Goal: Task Accomplishment & Management: Manage account settings

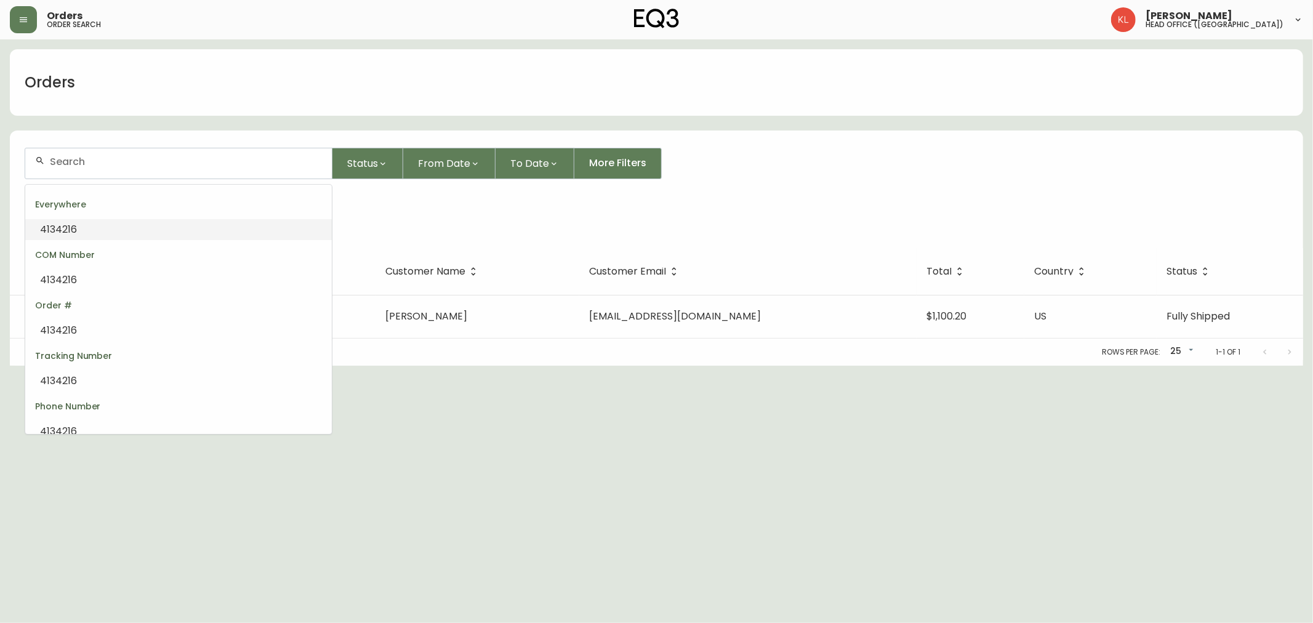
click at [164, 226] on li "4134216" at bounding box center [178, 229] width 306 height 21
type input "4134216"
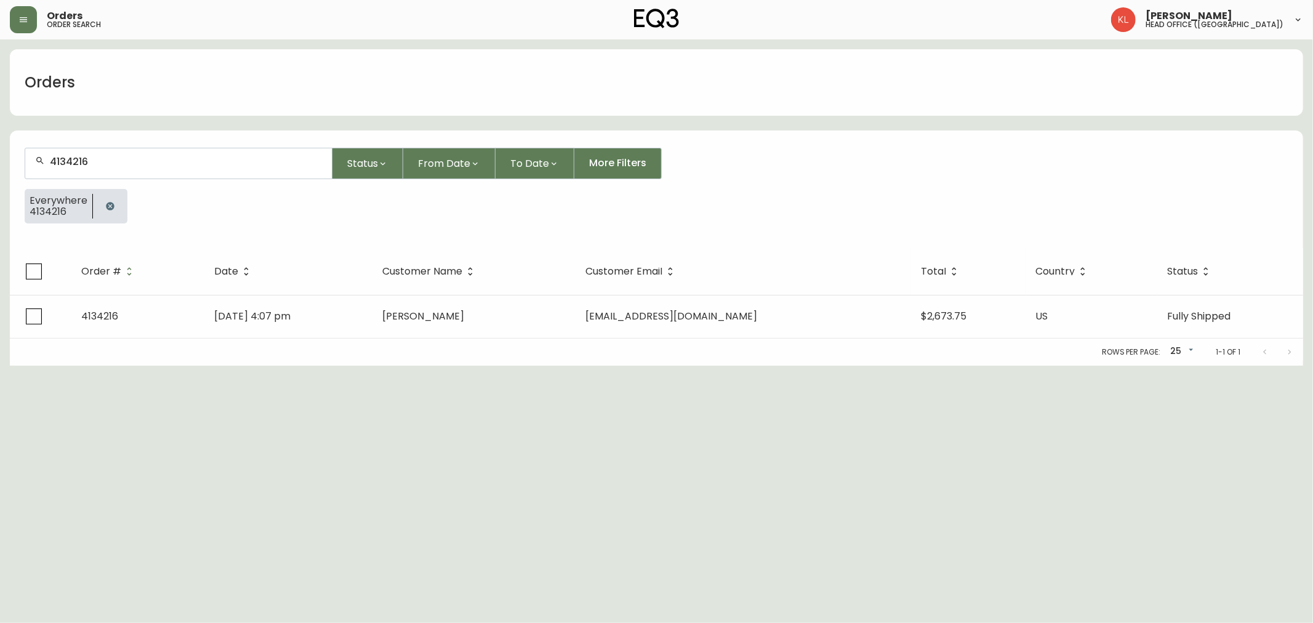
drag, startPoint x: 492, startPoint y: 408, endPoint x: 494, endPoint y: 503, distance: 95.4
click at [494, 366] on html "Orders order search [PERSON_NAME] head office ([GEOGRAPHIC_DATA]) Orders 413421…" at bounding box center [656, 183] width 1313 height 366
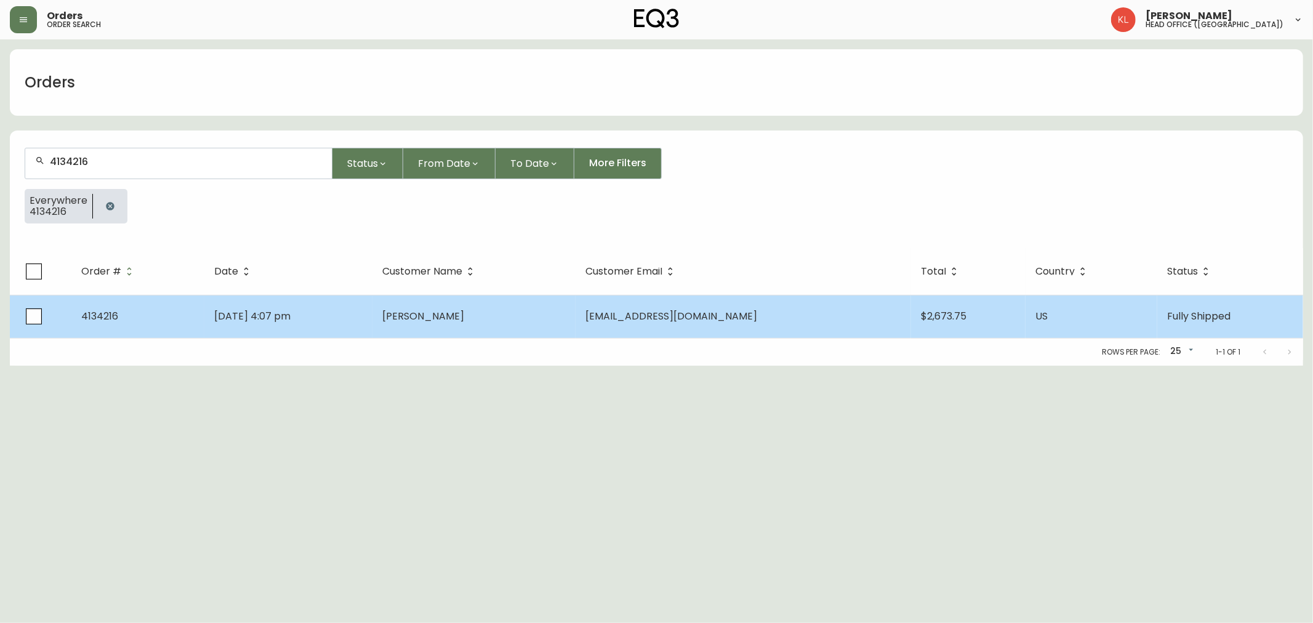
click at [373, 311] on td "[DATE] 4:07 pm" at bounding box center [288, 316] width 169 height 43
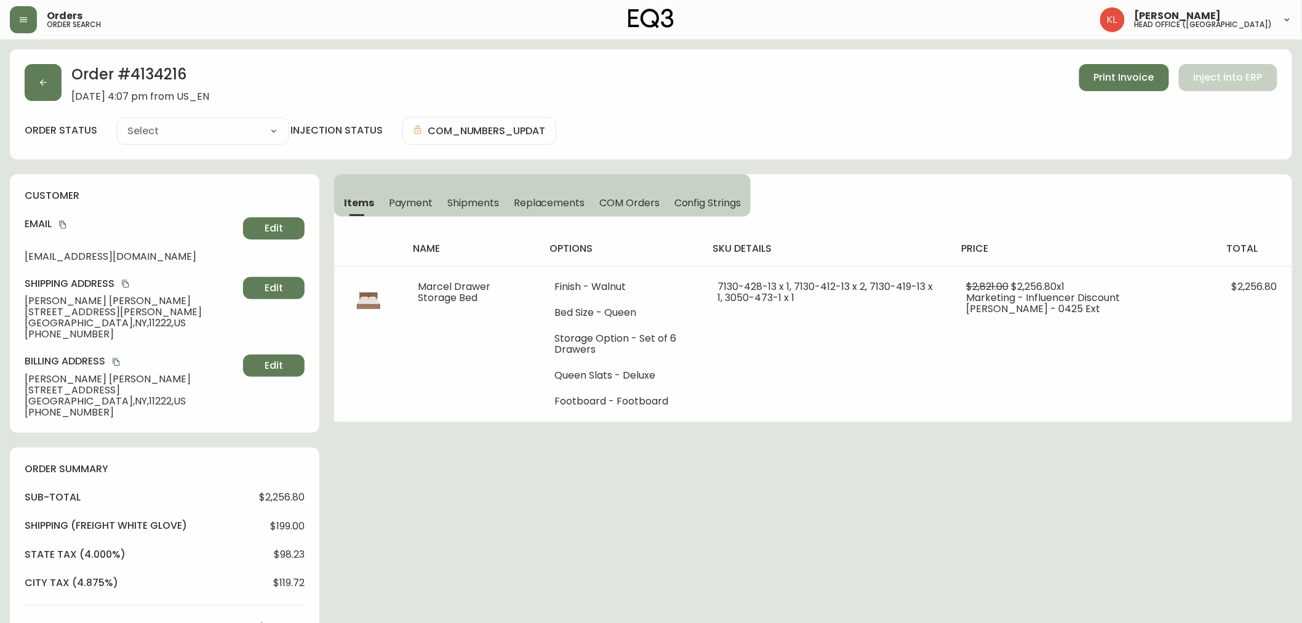
type input "Fully Shipped"
select select "FULLY_SHIPPED"
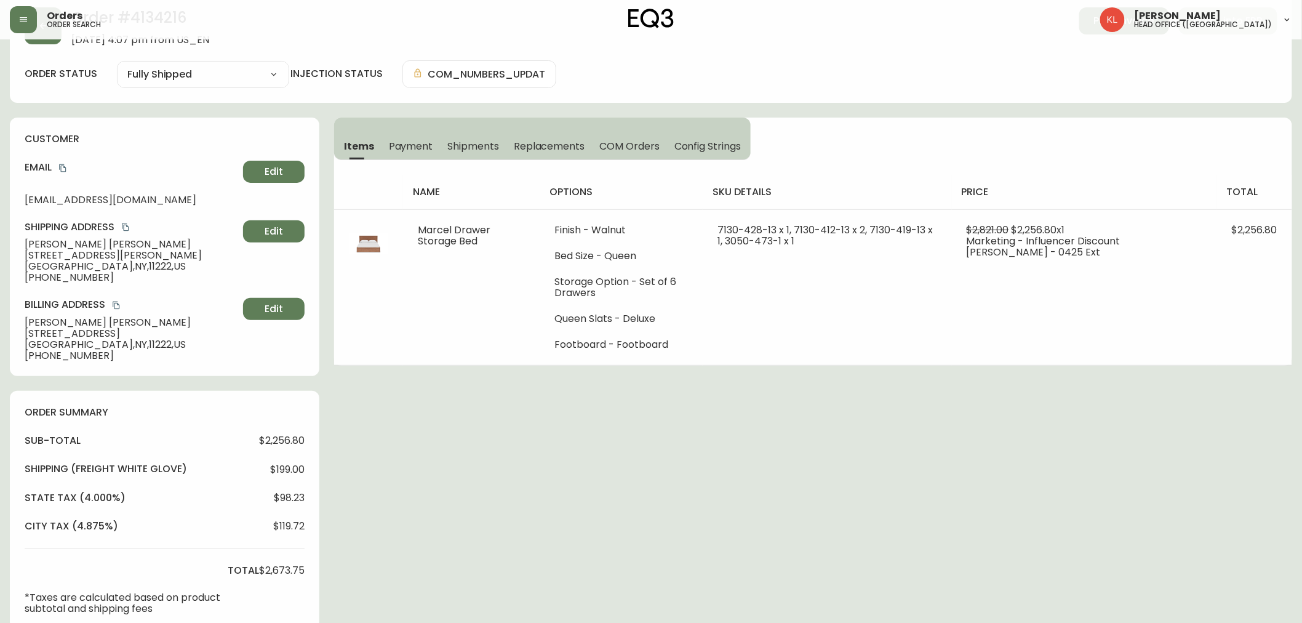
scroll to position [68, 0]
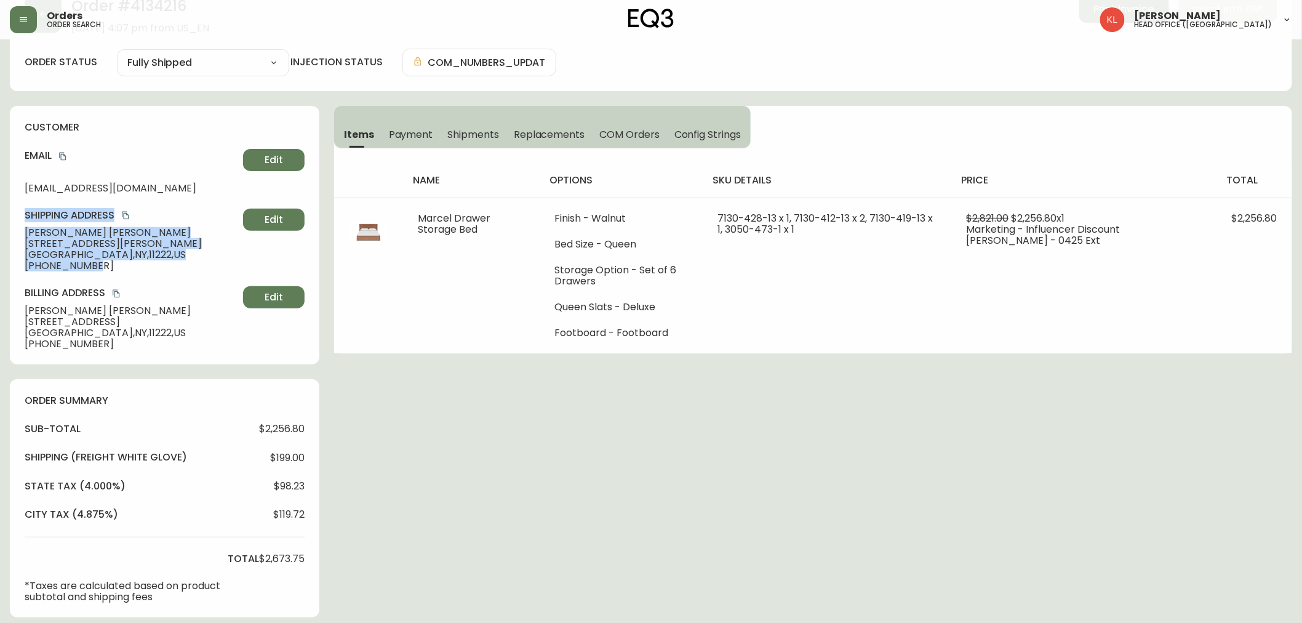
drag, startPoint x: 111, startPoint y: 277, endPoint x: 3, endPoint y: 206, distance: 129.4
click at [3, 206] on main "Order # 4134216 [DATE] 4:07 pm from US_EN Print Invoice Inject into ERP order s…" at bounding box center [651, 507] width 1302 height 1073
click at [82, 266] on span "[PHONE_NUMBER]" at bounding box center [132, 265] width 214 height 11
drag, startPoint x: 94, startPoint y: 269, endPoint x: 8, endPoint y: 228, distance: 95.0
click at [8, 228] on main "Order # 4134216 [DATE] 4:07 pm from US_EN Print Invoice Inject into ERP order s…" at bounding box center [651, 507] width 1302 height 1073
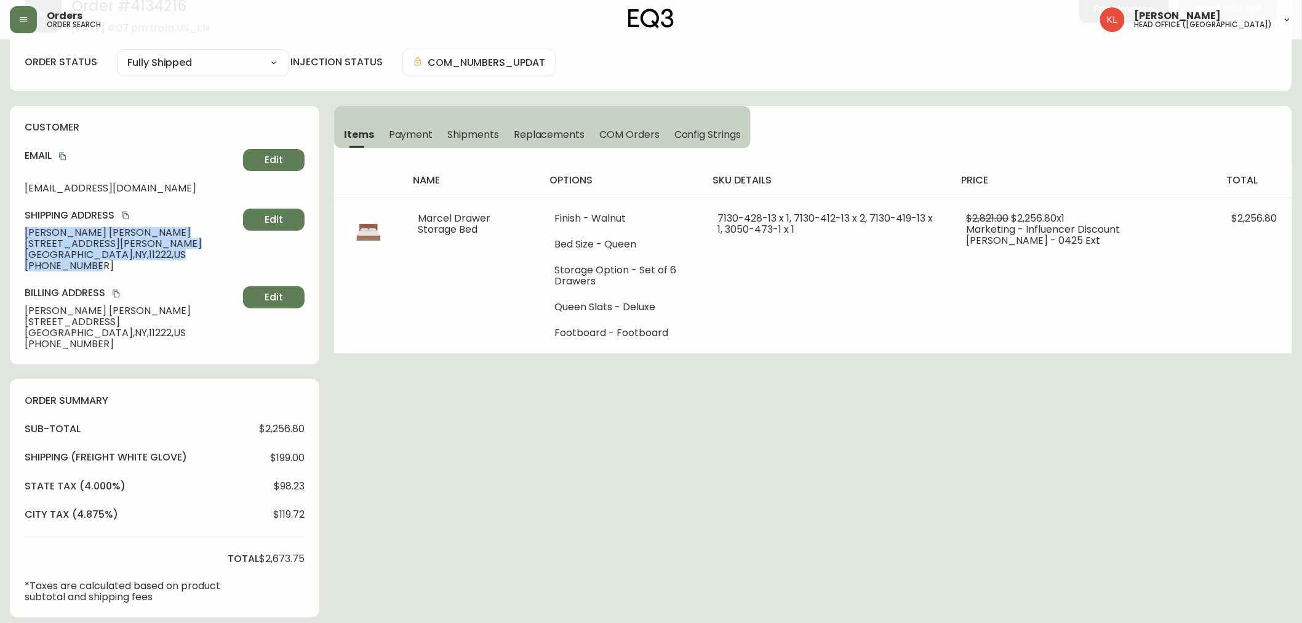
copy div "[PERSON_NAME] [STREET_ADDRESS][PERSON_NAME] [PHONE_NUMBER]"
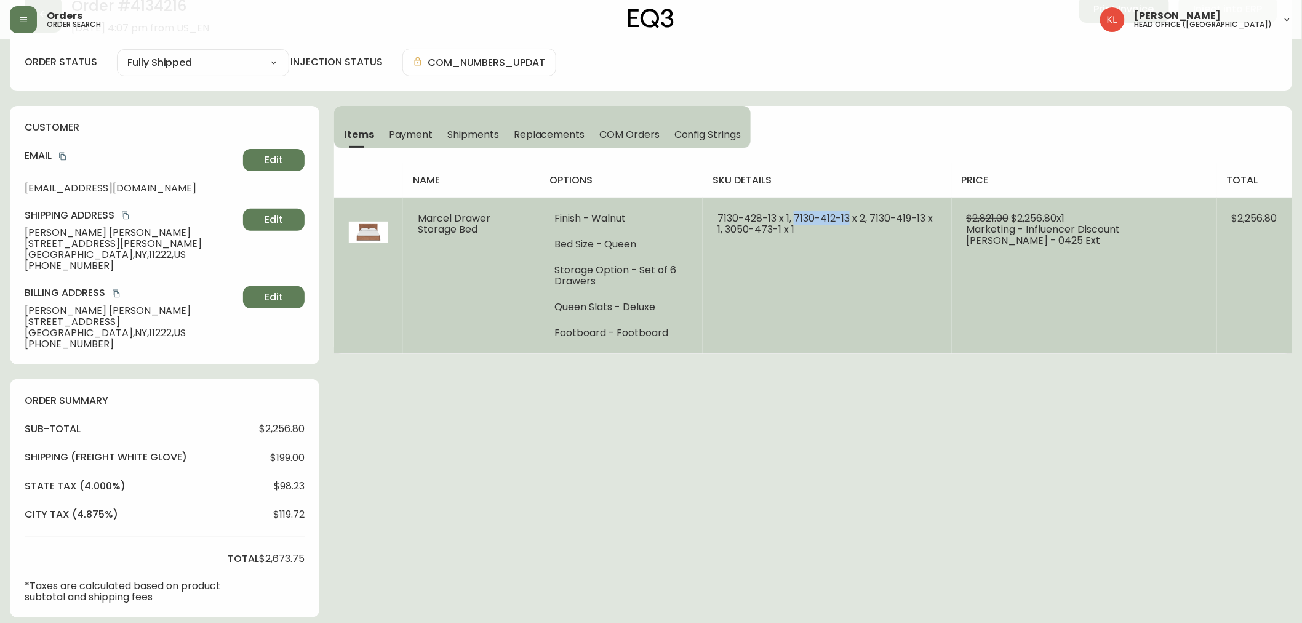
drag, startPoint x: 862, startPoint y: 218, endPoint x: 808, endPoint y: 218, distance: 53.5
click at [808, 218] on span "7130-428-13 x 1, 7130-412-13 x 2, 7130-419-13 x 1, 3050-473-1 x 1" at bounding box center [825, 223] width 215 height 25
copy span "[PHONE_NUMBER]"
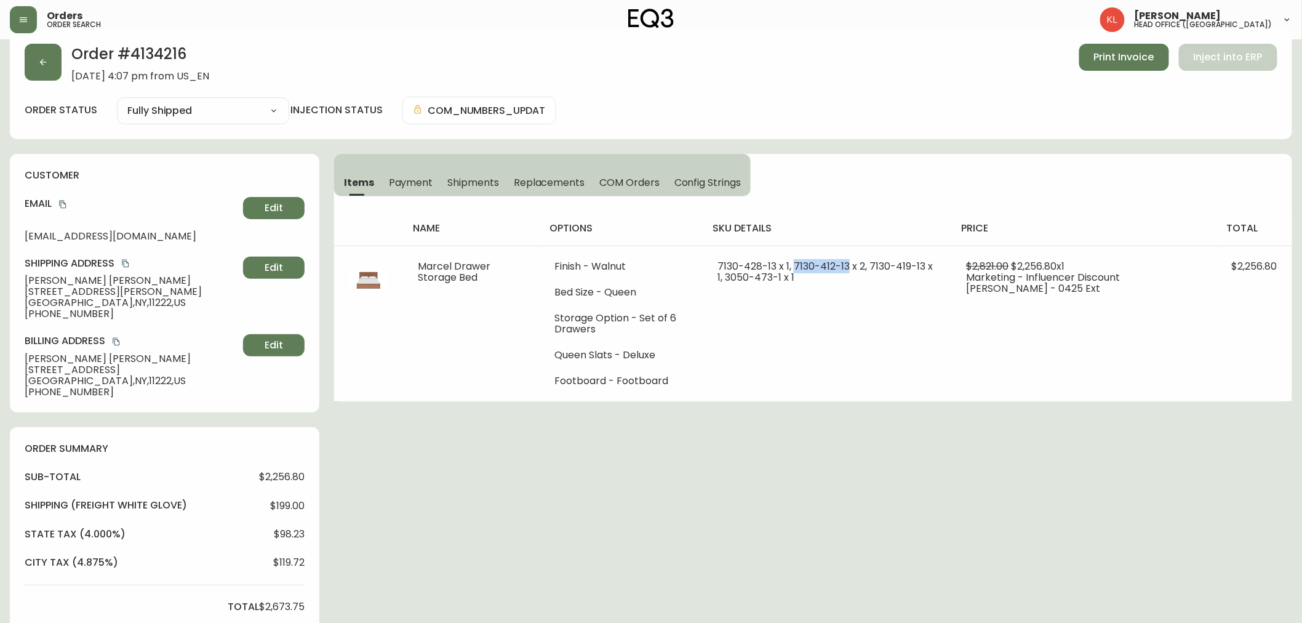
scroll to position [0, 0]
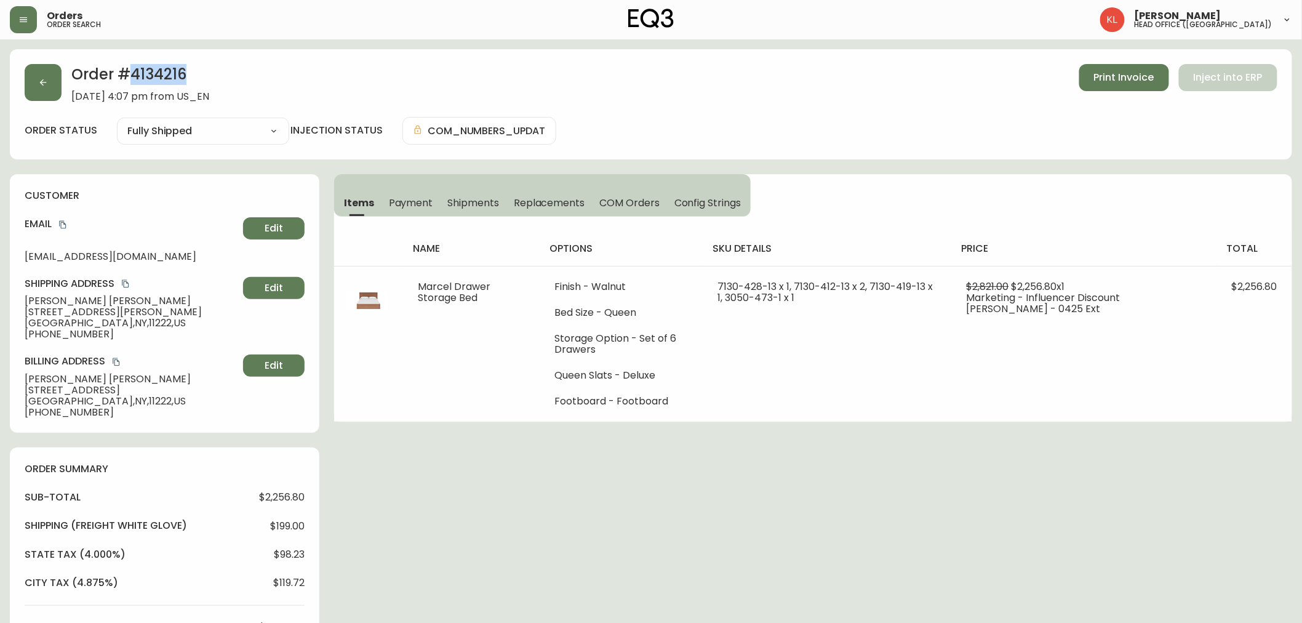
drag, startPoint x: 199, startPoint y: 76, endPoint x: 127, endPoint y: 76, distance: 72.0
click at [127, 76] on h2 "Order # 4134216" at bounding box center [140, 77] width 138 height 27
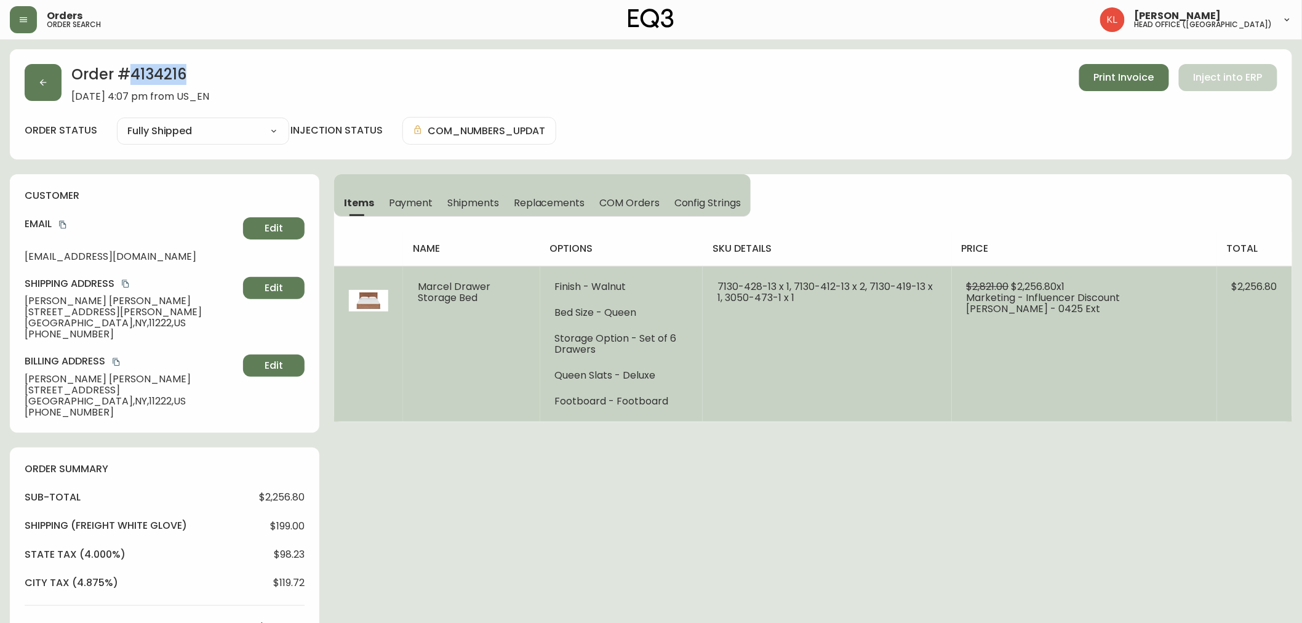
copy h2 "4134216"
click at [843, 417] on td "7130-428-13 x 1, 7130-412-13 x 2, 7130-419-13 x 1, 3050-473-1 x 1" at bounding box center [827, 344] width 249 height 156
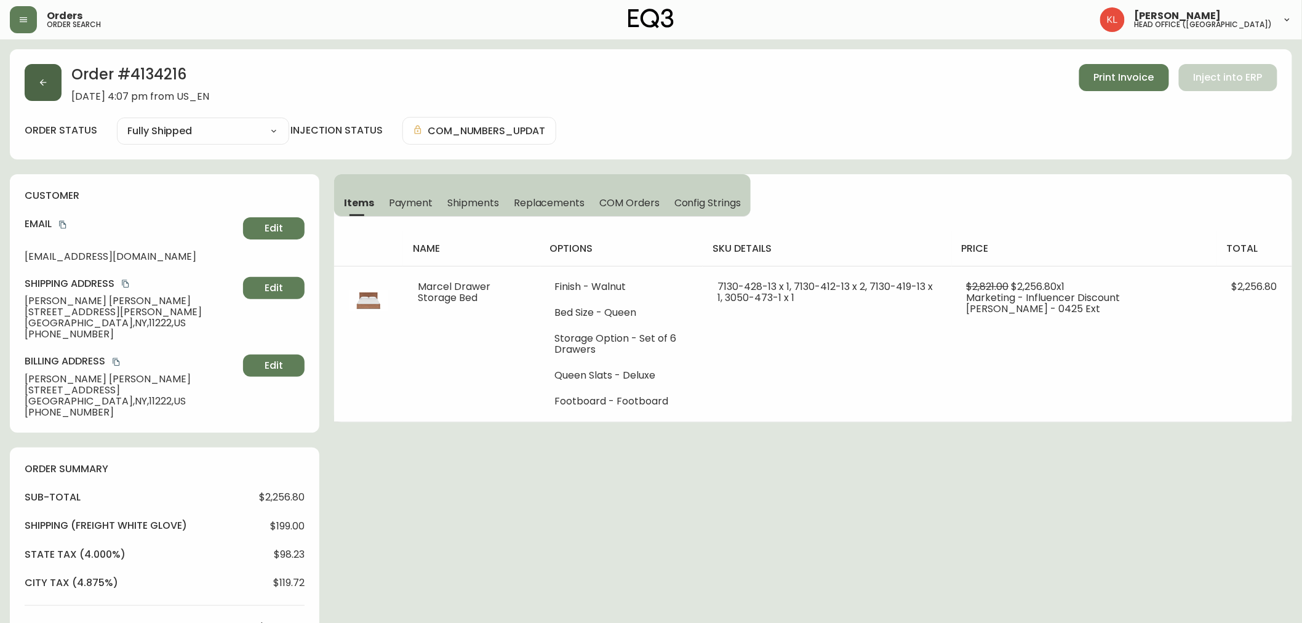
click at [34, 78] on button "button" at bounding box center [43, 82] width 37 height 37
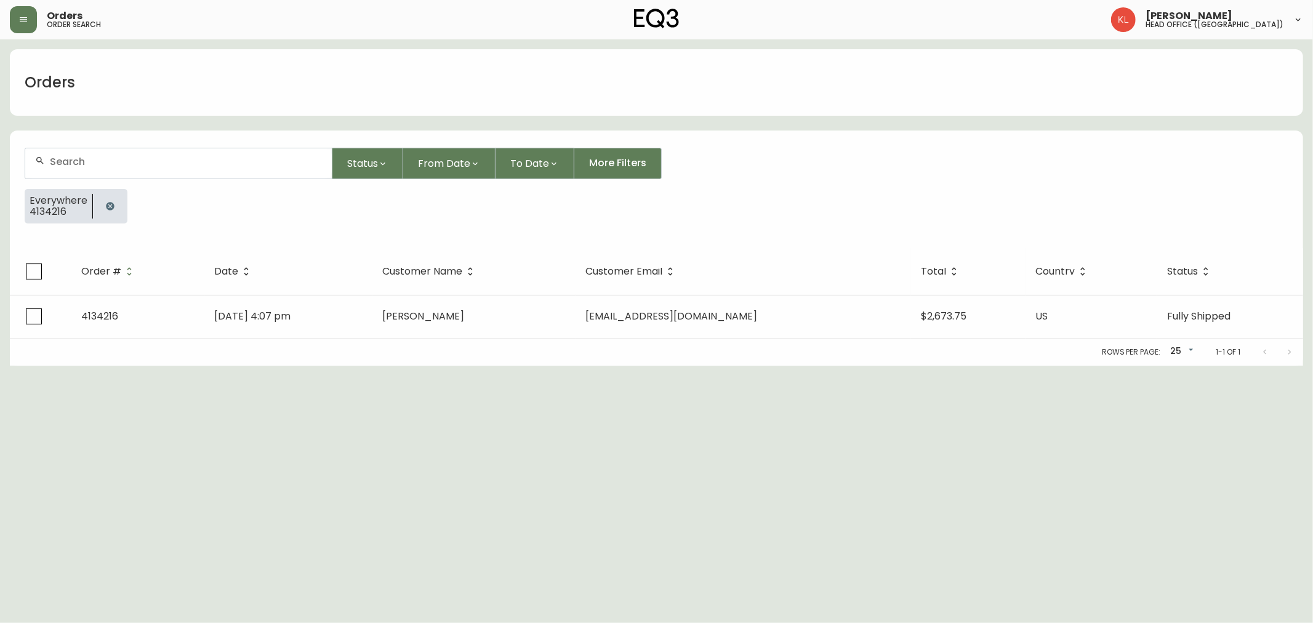
click at [124, 201] on div at bounding box center [110, 206] width 34 height 34
click at [108, 210] on icon "button" at bounding box center [110, 206] width 10 height 10
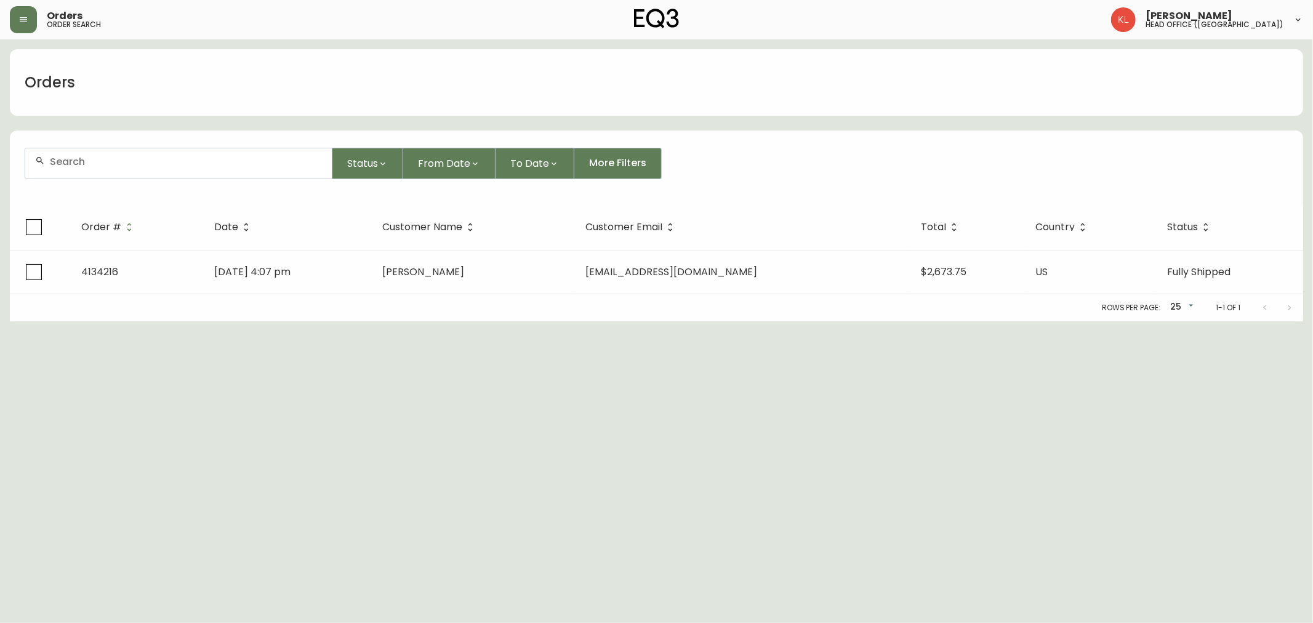
click at [137, 157] on input "text" at bounding box center [186, 162] width 272 height 12
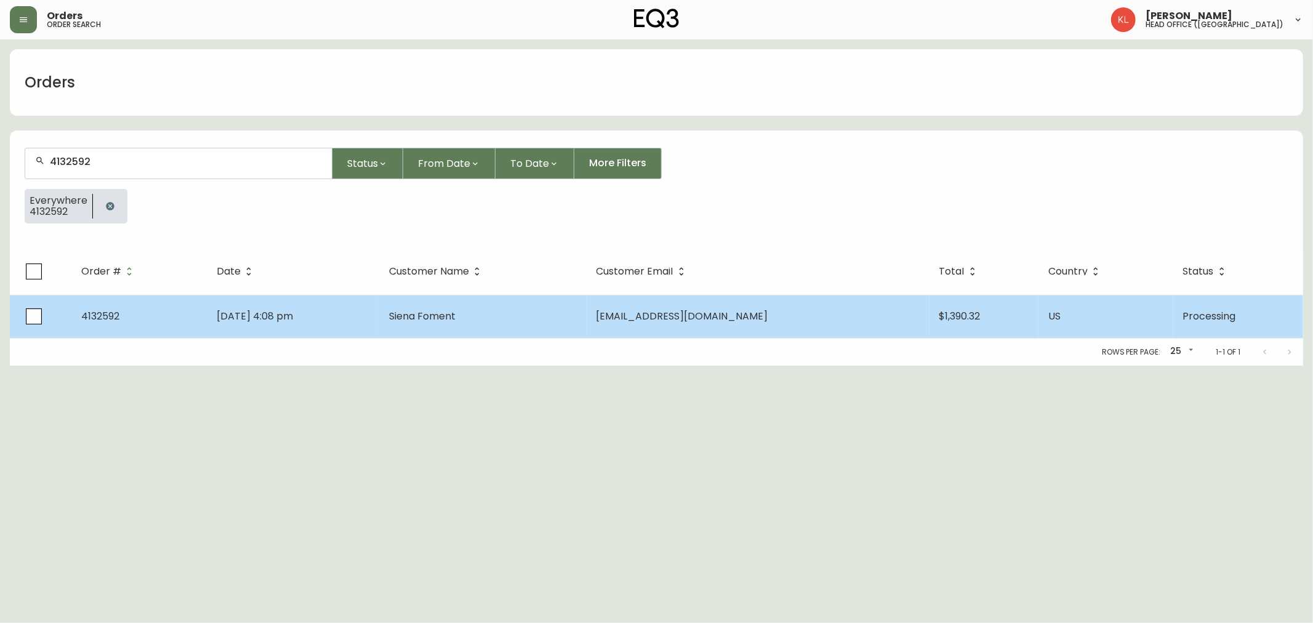
type input "4132592"
click at [333, 311] on td "[DATE] 4:08 pm" at bounding box center [293, 316] width 172 height 43
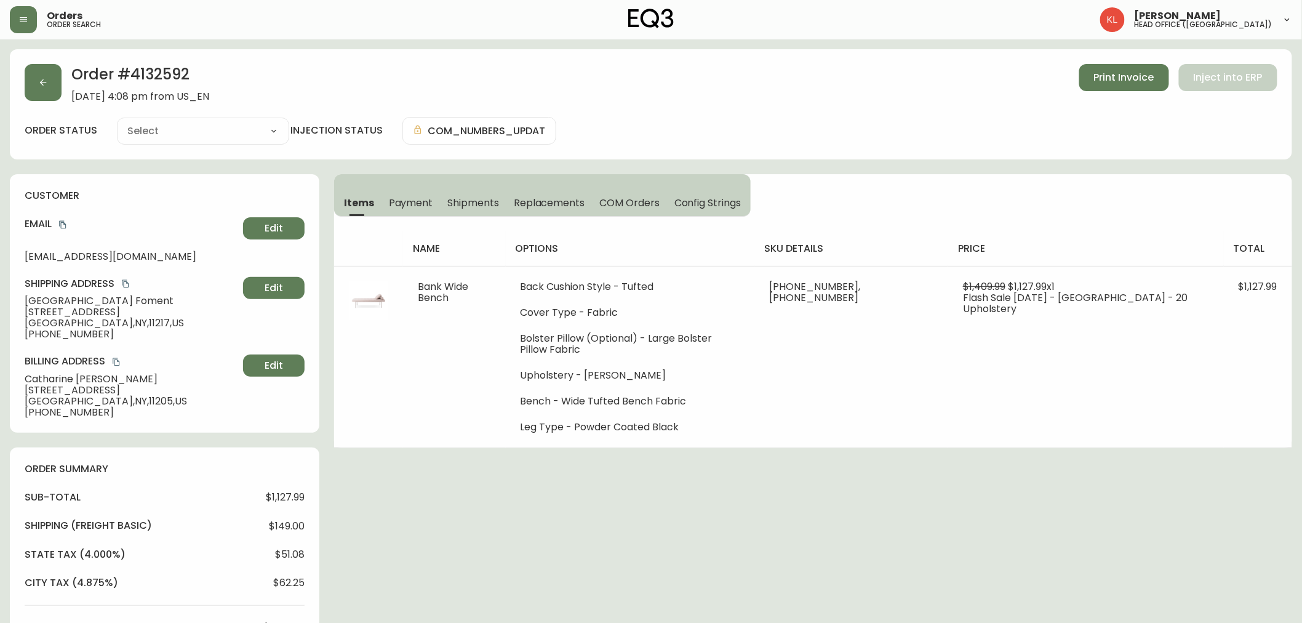
type input "Processing"
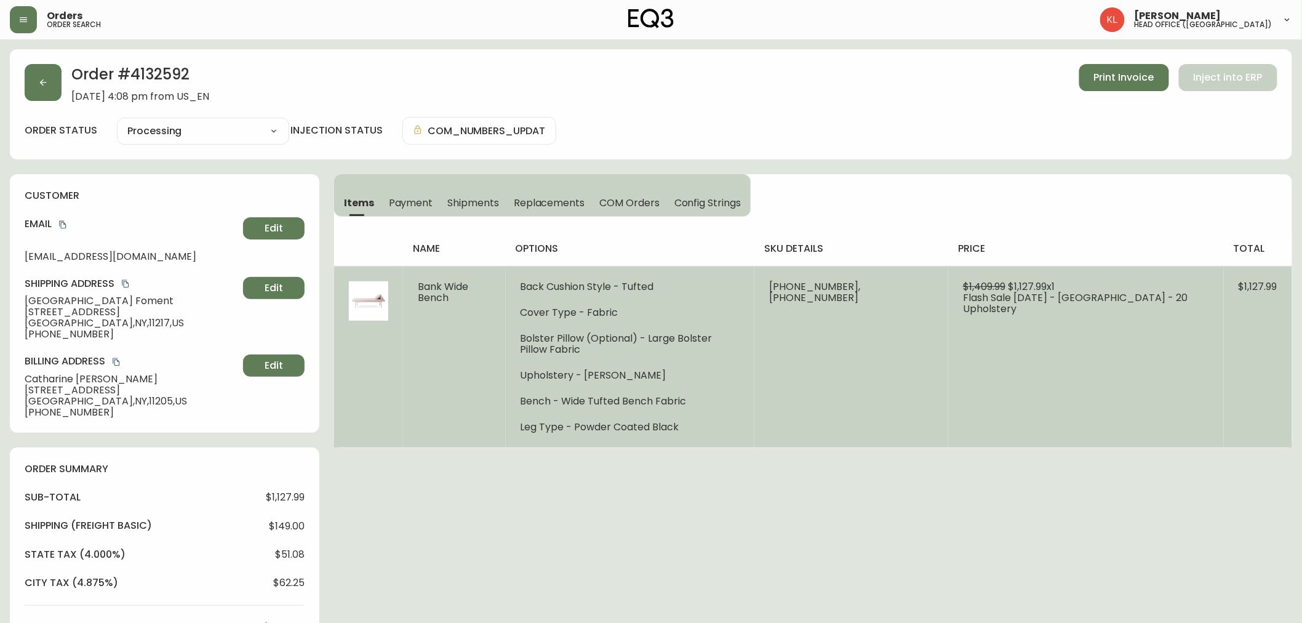
select select "PROCESSING"
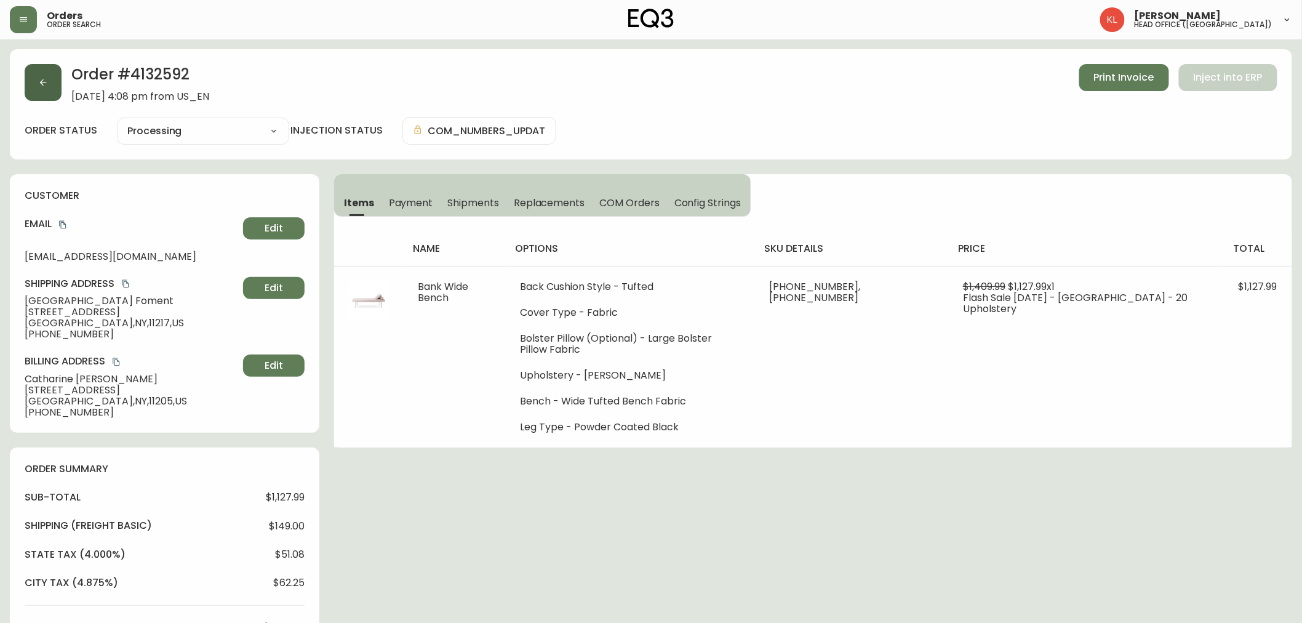
click at [32, 77] on button "button" at bounding box center [43, 82] width 37 height 37
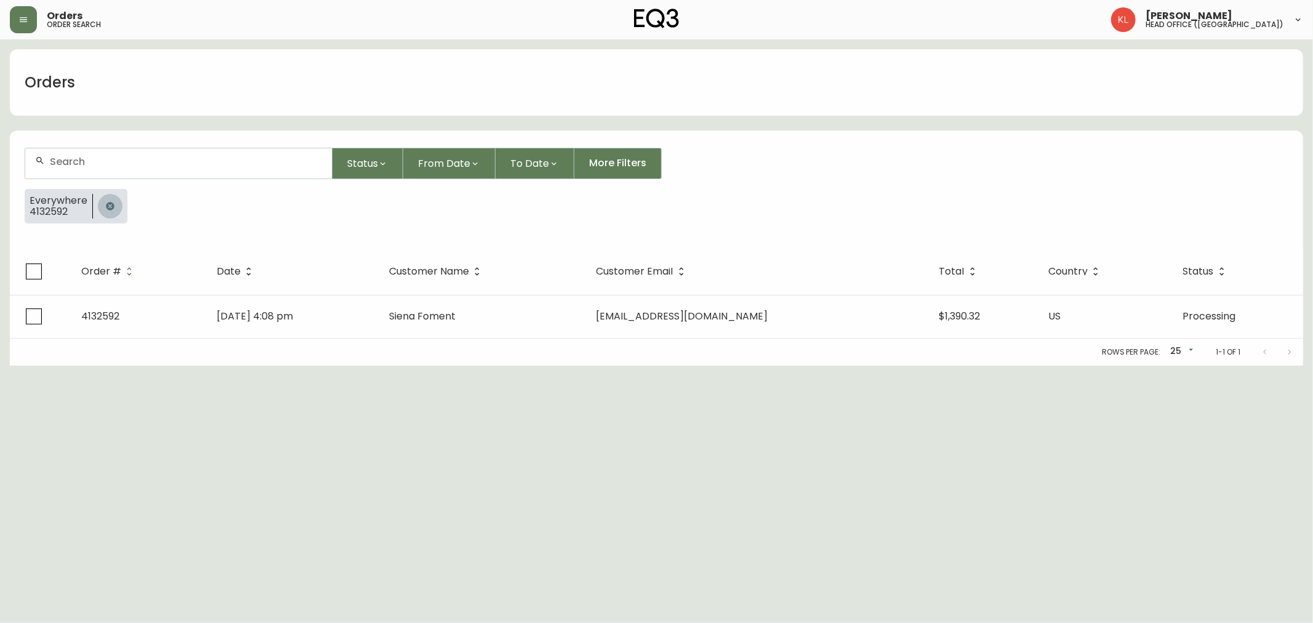
click at [107, 196] on button "button" at bounding box center [110, 206] width 25 height 25
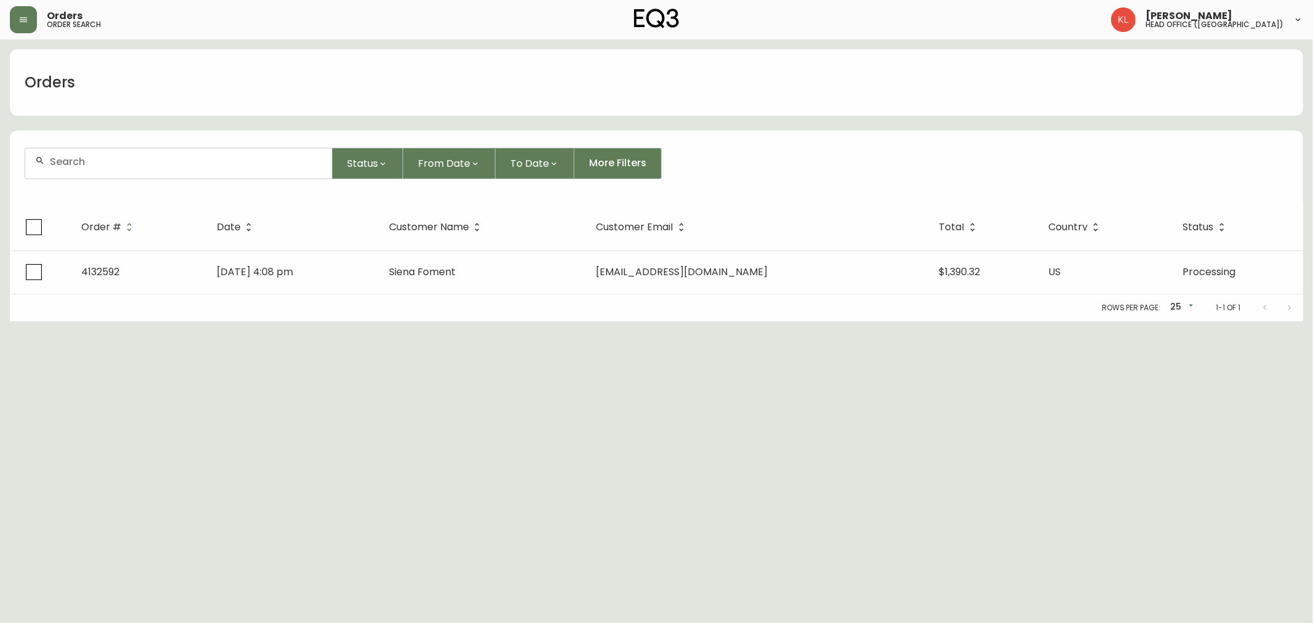
click at [120, 169] on div at bounding box center [178, 163] width 306 height 30
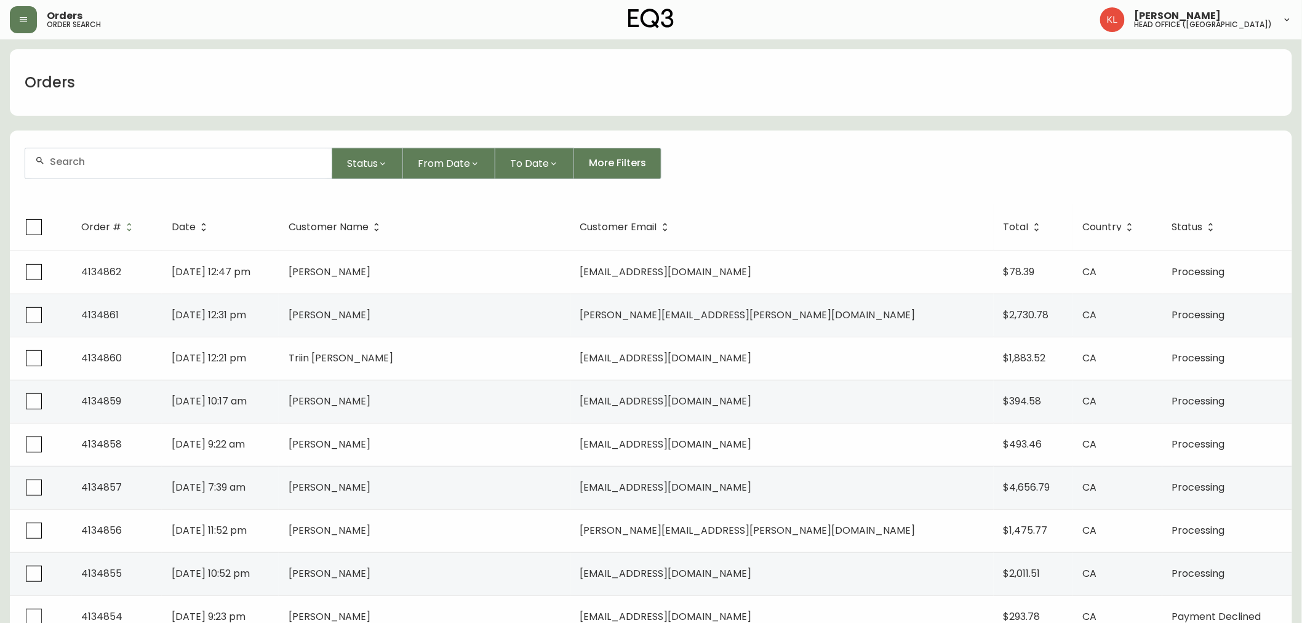
paste input "4132592"
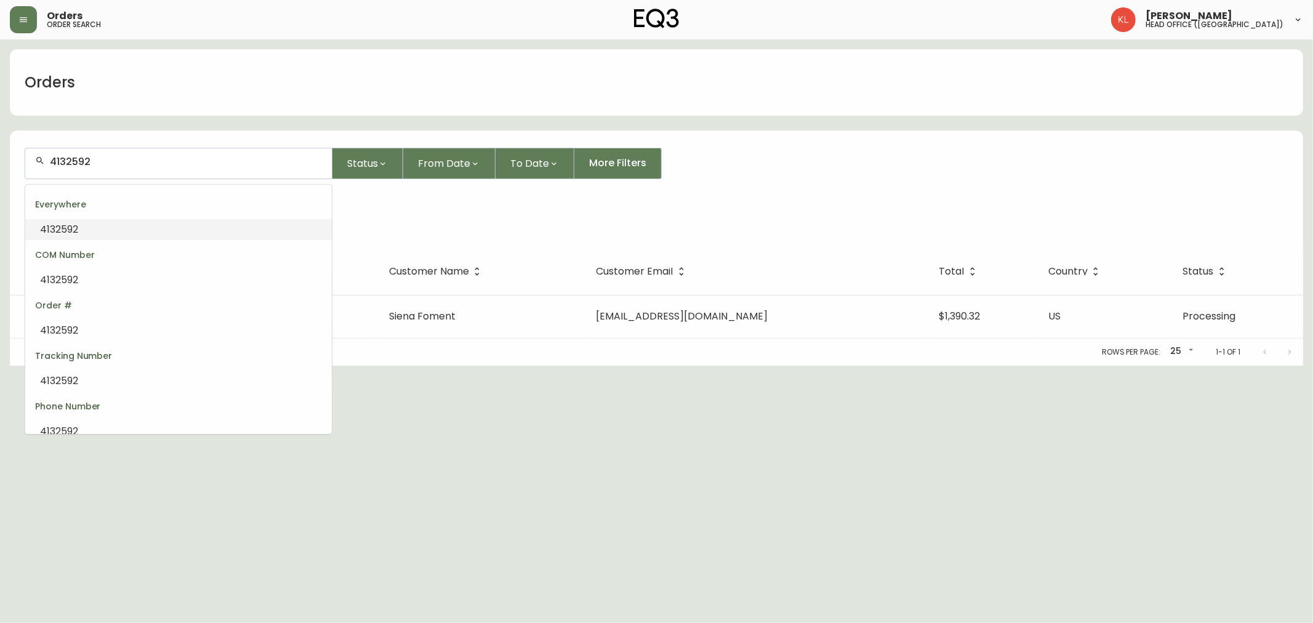
drag, startPoint x: 171, startPoint y: 162, endPoint x: 0, endPoint y: 105, distance: 180.4
click at [0, 105] on main "Orders 4132592 Status From Date To Date More Filters Everywhere 4132592 Order #…" at bounding box center [656, 202] width 1313 height 326
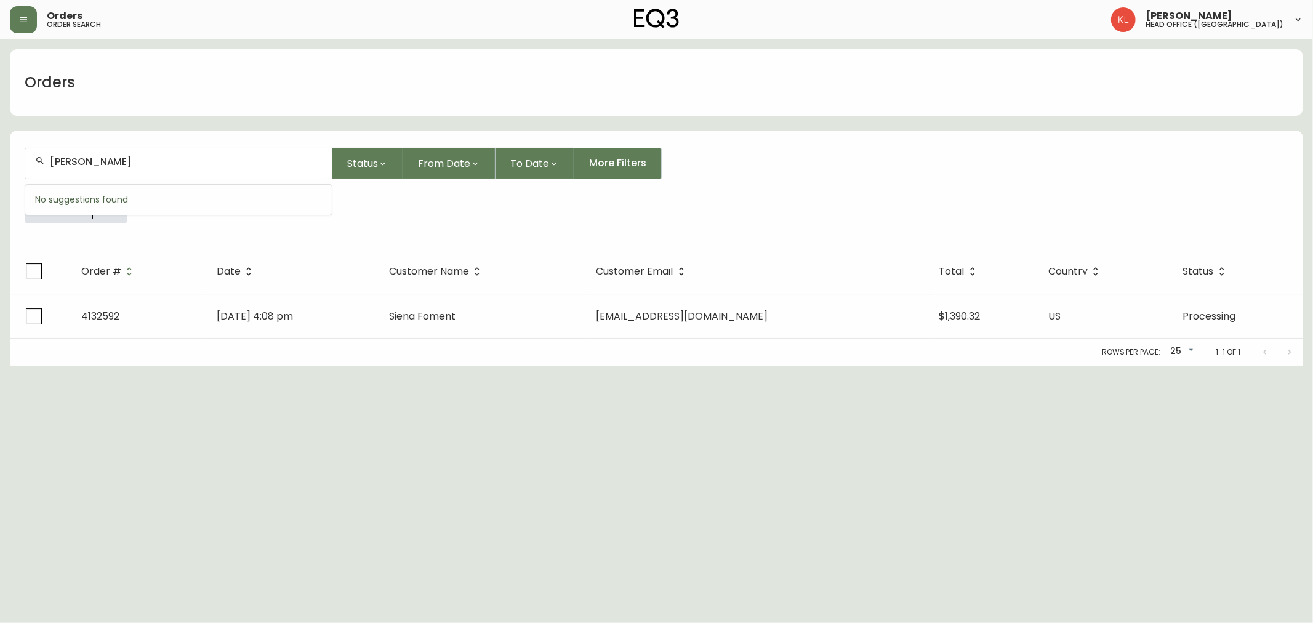
type input "roula"
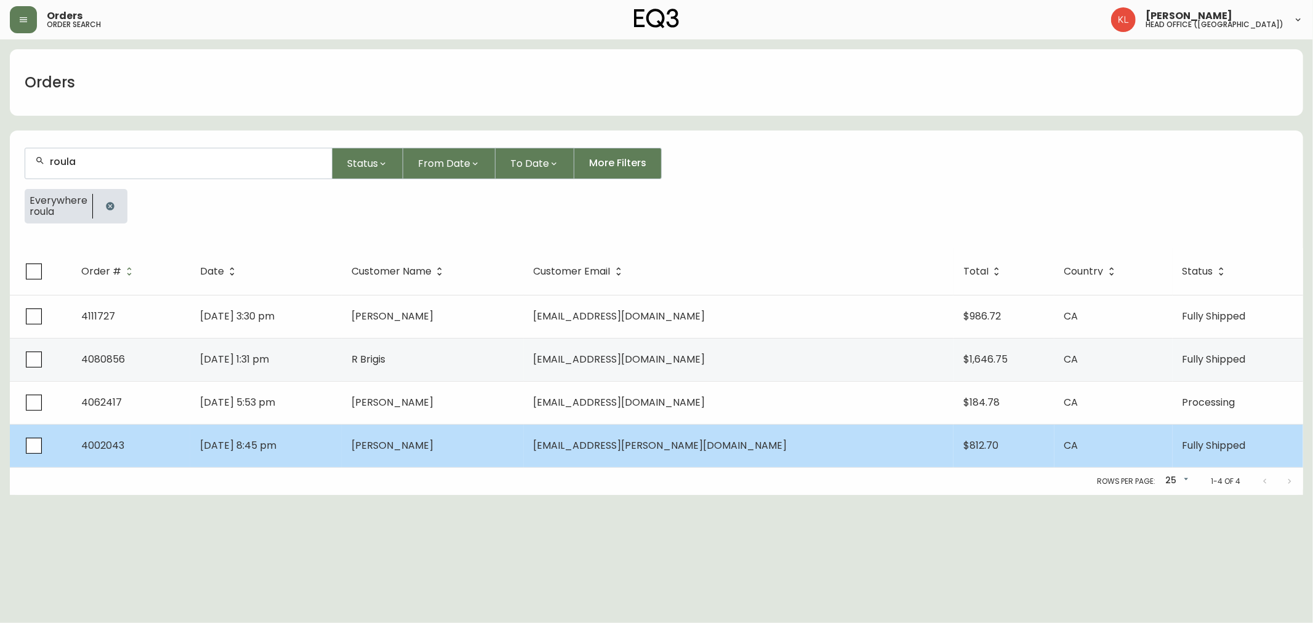
type input "roula"
click at [524, 441] on td "[PERSON_NAME]" at bounding box center [433, 445] width 182 height 43
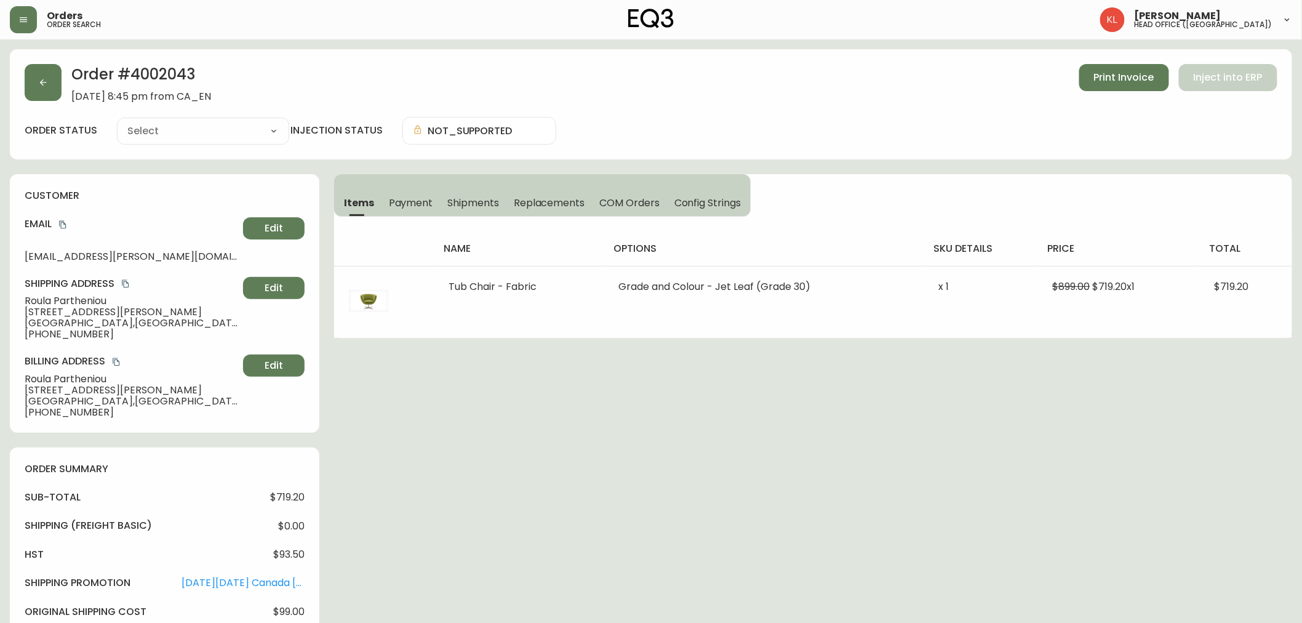
type input "Fully Shipped"
select select "FULLY_SHIPPED"
click at [50, 76] on button "button" at bounding box center [43, 82] width 37 height 37
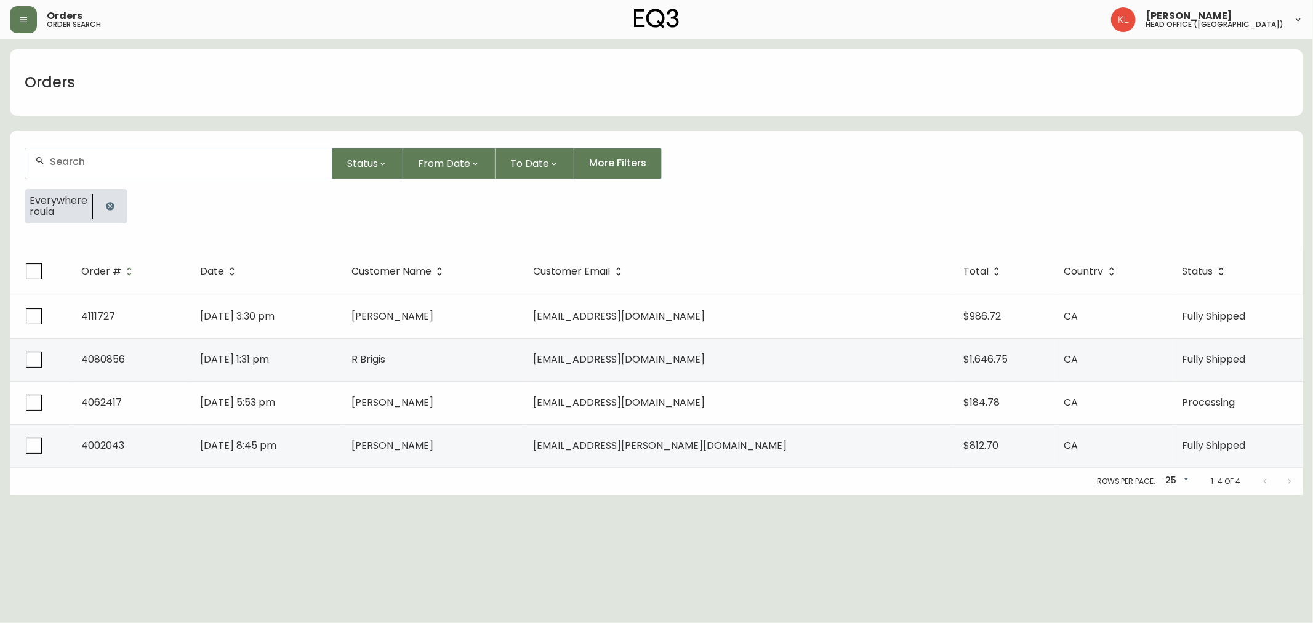
drag, startPoint x: 125, startPoint y: 206, endPoint x: 114, endPoint y: 206, distance: 10.5
click at [121, 206] on div at bounding box center [110, 206] width 34 height 34
drag, startPoint x: 111, startPoint y: 207, endPoint x: 114, endPoint y: 181, distance: 26.0
click at [111, 207] on icon "button" at bounding box center [110, 206] width 8 height 8
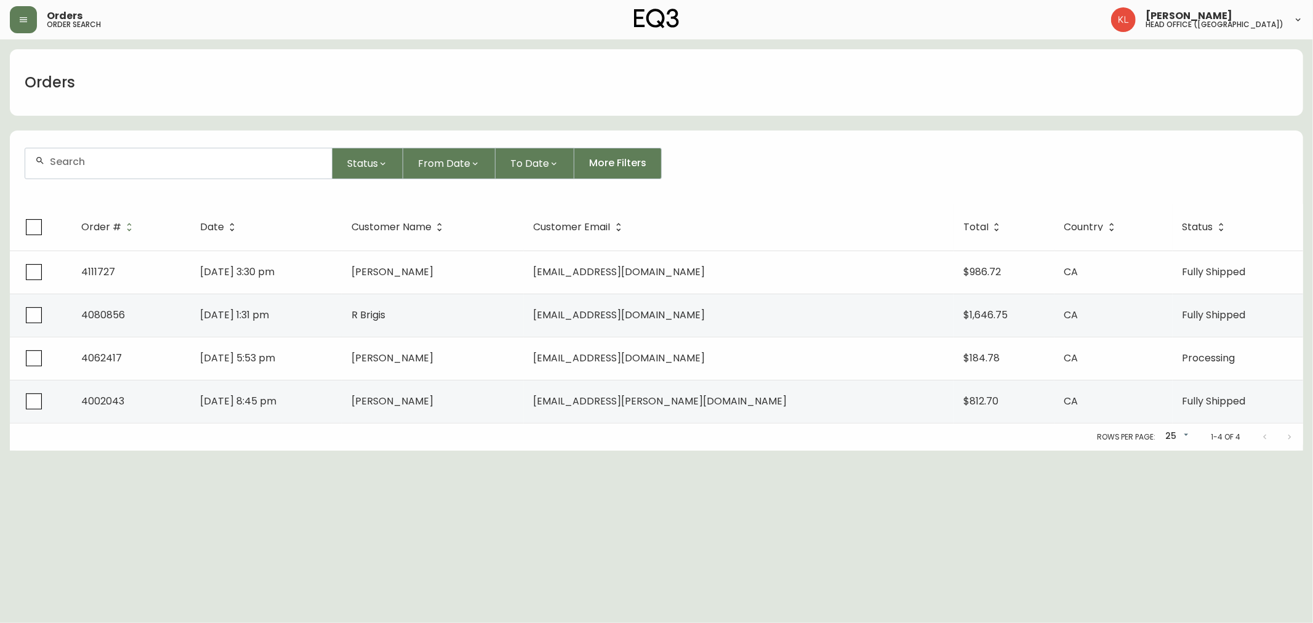
click at [115, 173] on div at bounding box center [178, 163] width 306 height 30
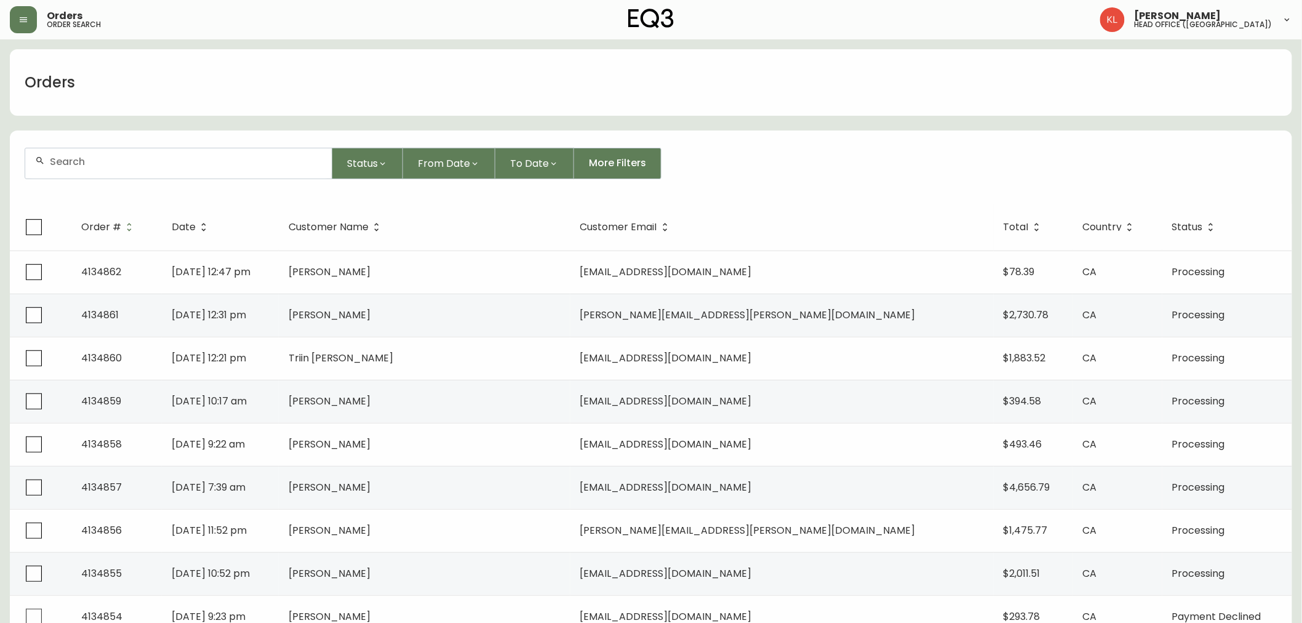
paste input "[PERSON_NAME]"
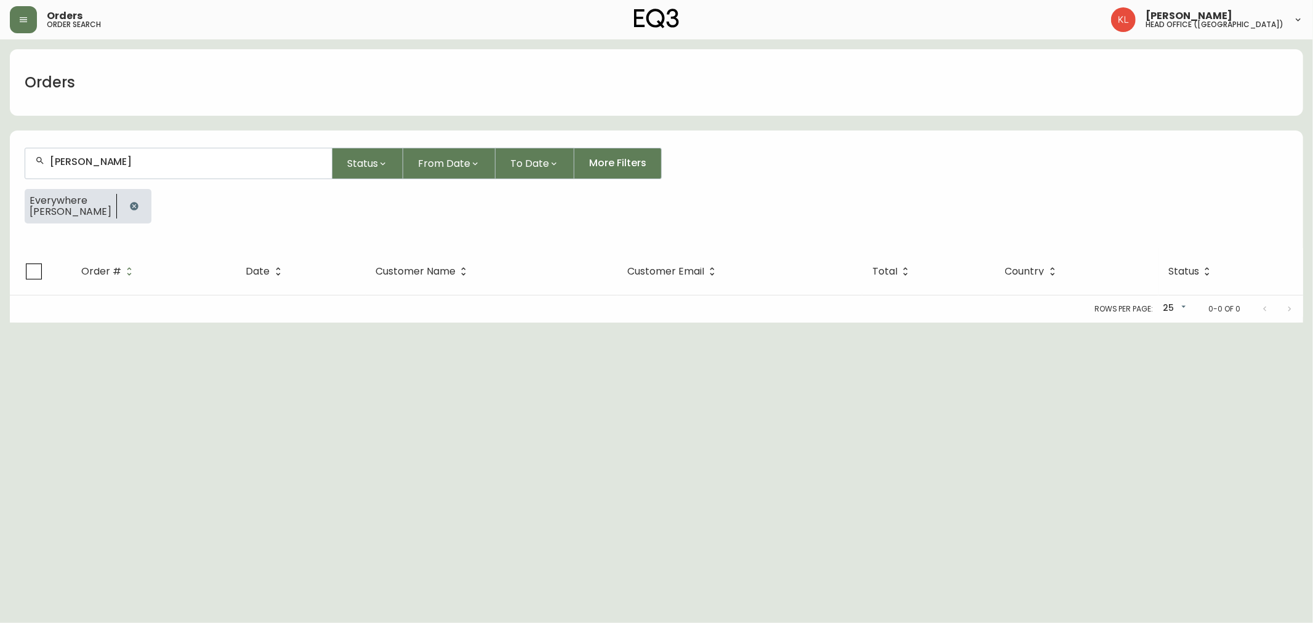
drag, startPoint x: 34, startPoint y: 145, endPoint x: 0, endPoint y: 111, distance: 48.3
click at [0, 111] on main "Orders [PERSON_NAME] Status From Date To Date More Filters Everywhere [PERSON_N…" at bounding box center [656, 180] width 1313 height 283
type input "41325"
type input "9"
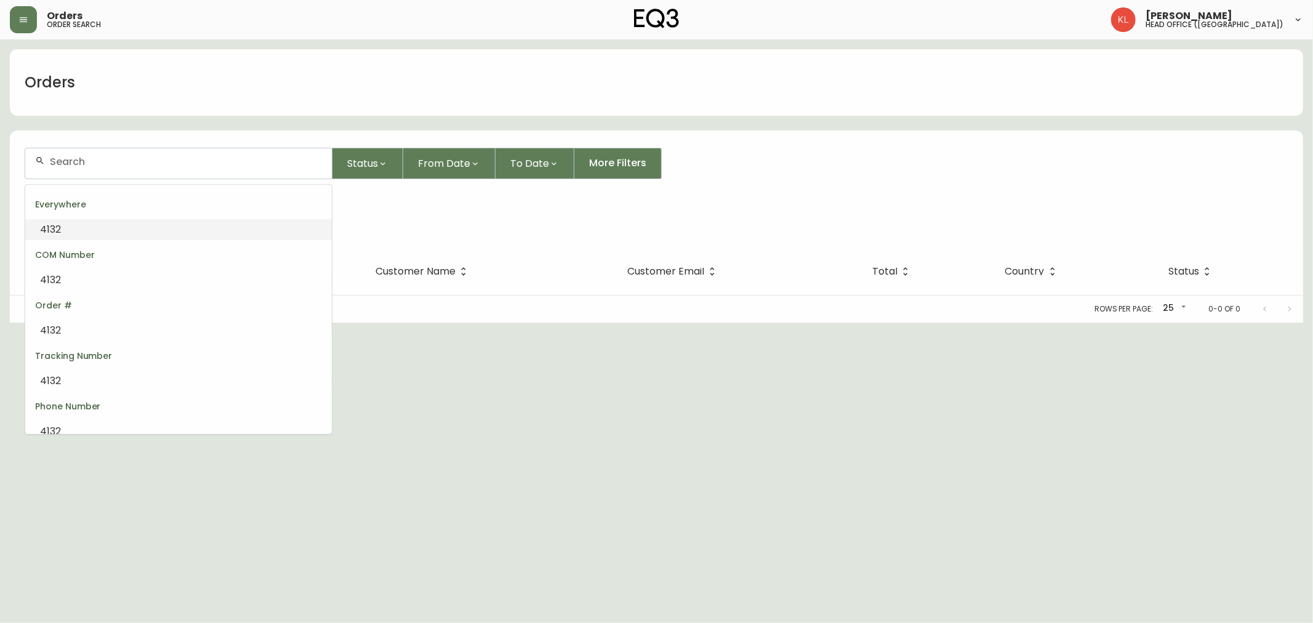
type input "3"
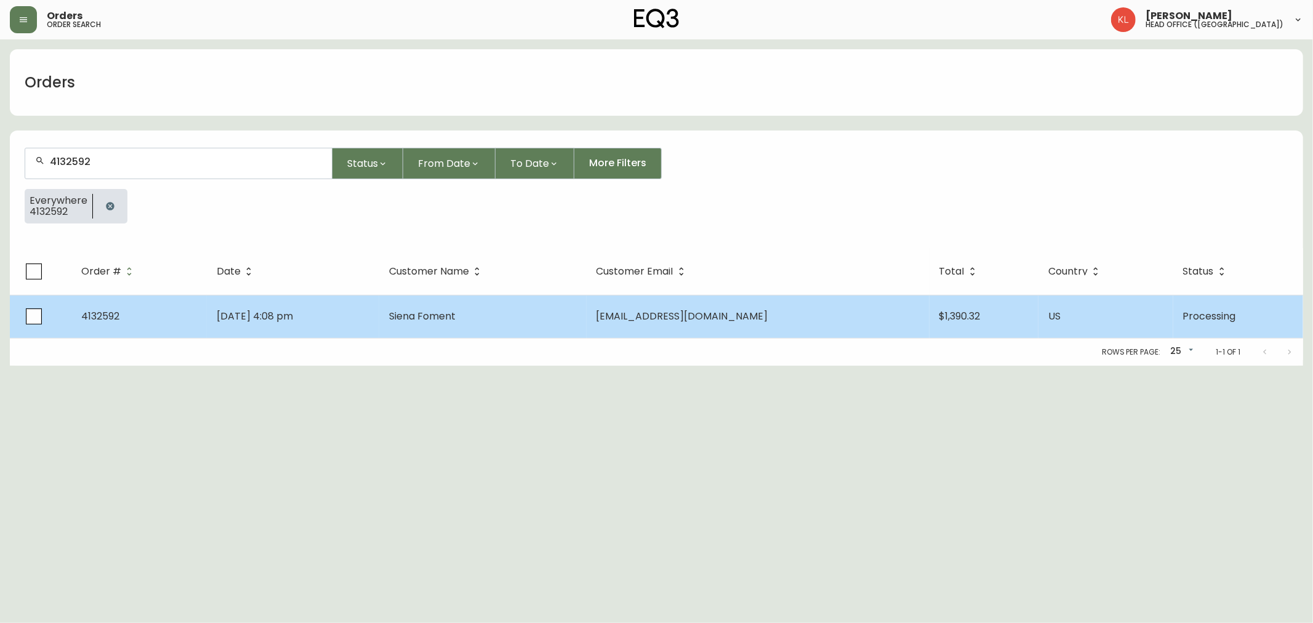
type input "4132592"
click at [548, 318] on td "Siena Foment" at bounding box center [482, 316] width 207 height 43
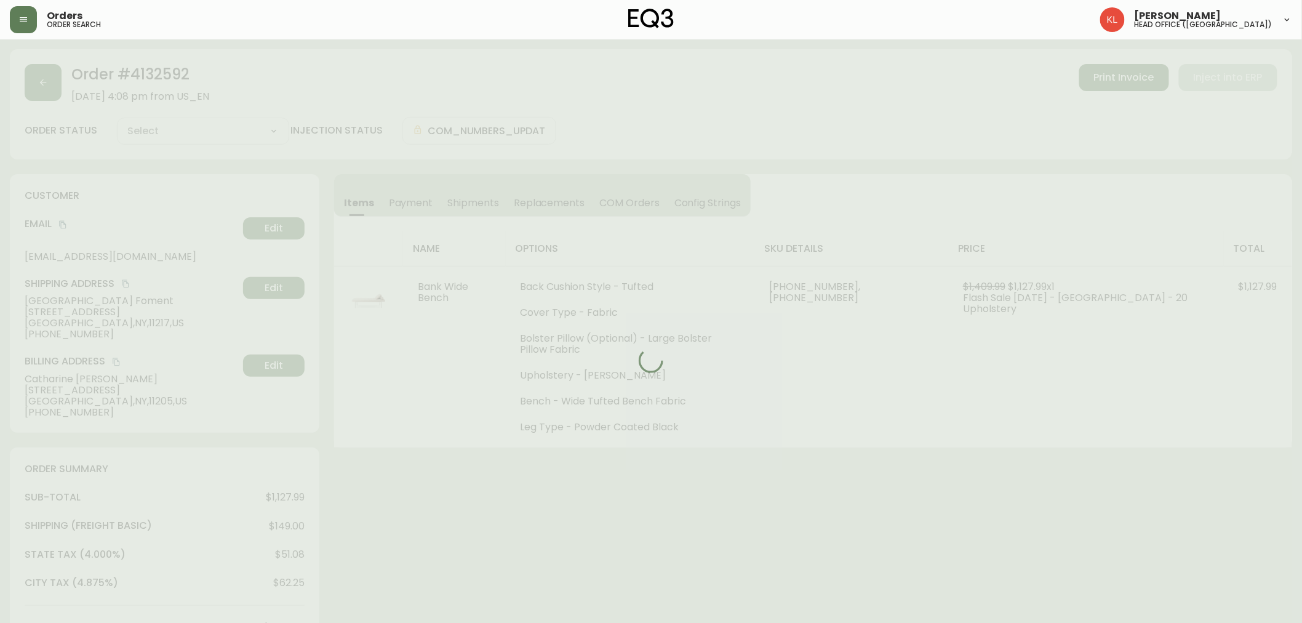
type input "Processing"
select select "PROCESSING"
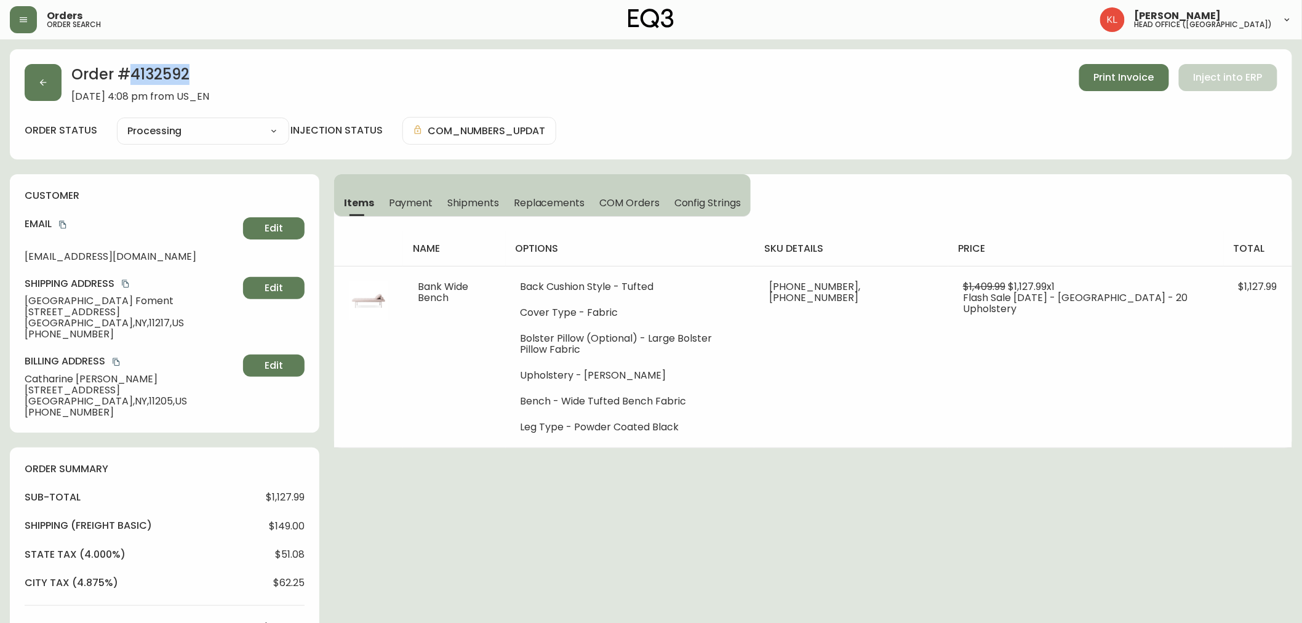
drag, startPoint x: 191, startPoint y: 74, endPoint x: 132, endPoint y: 71, distance: 58.5
click at [132, 71] on h2 "Order # 4132592" at bounding box center [140, 77] width 138 height 27
copy h2 "4132592"
click at [50, 82] on button "button" at bounding box center [43, 82] width 37 height 37
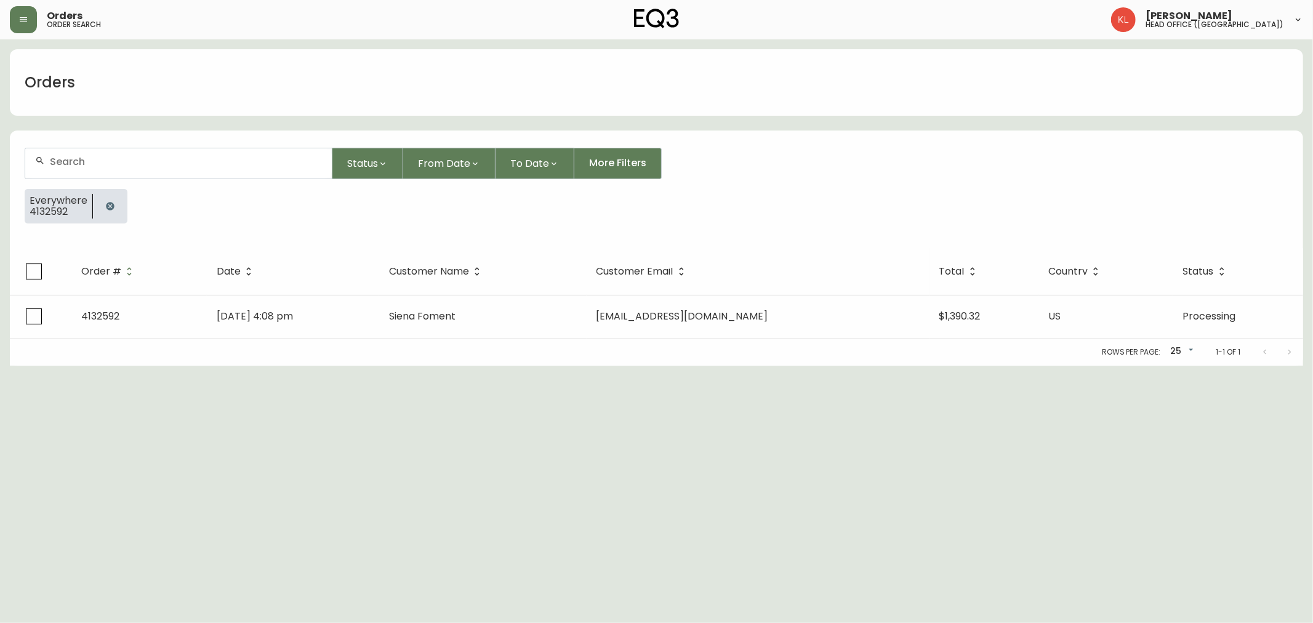
click at [123, 205] on div at bounding box center [110, 206] width 34 height 34
click at [109, 207] on icon "button" at bounding box center [110, 206] width 8 height 8
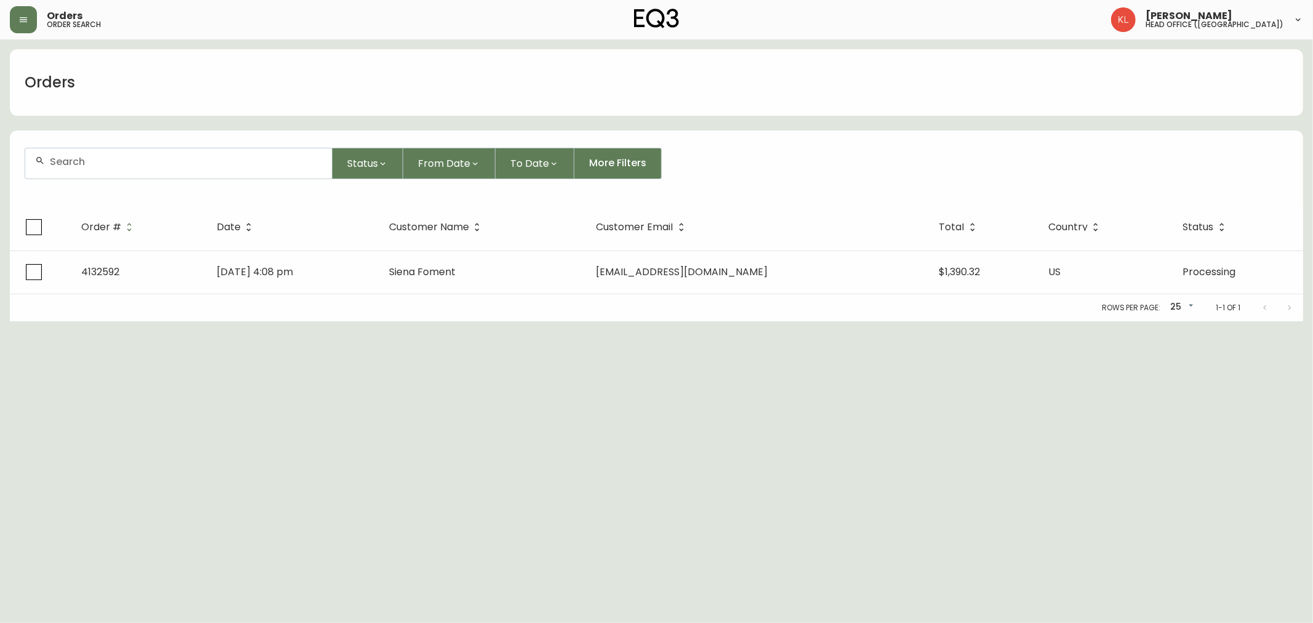
click at [136, 162] on input "text" at bounding box center [186, 162] width 272 height 12
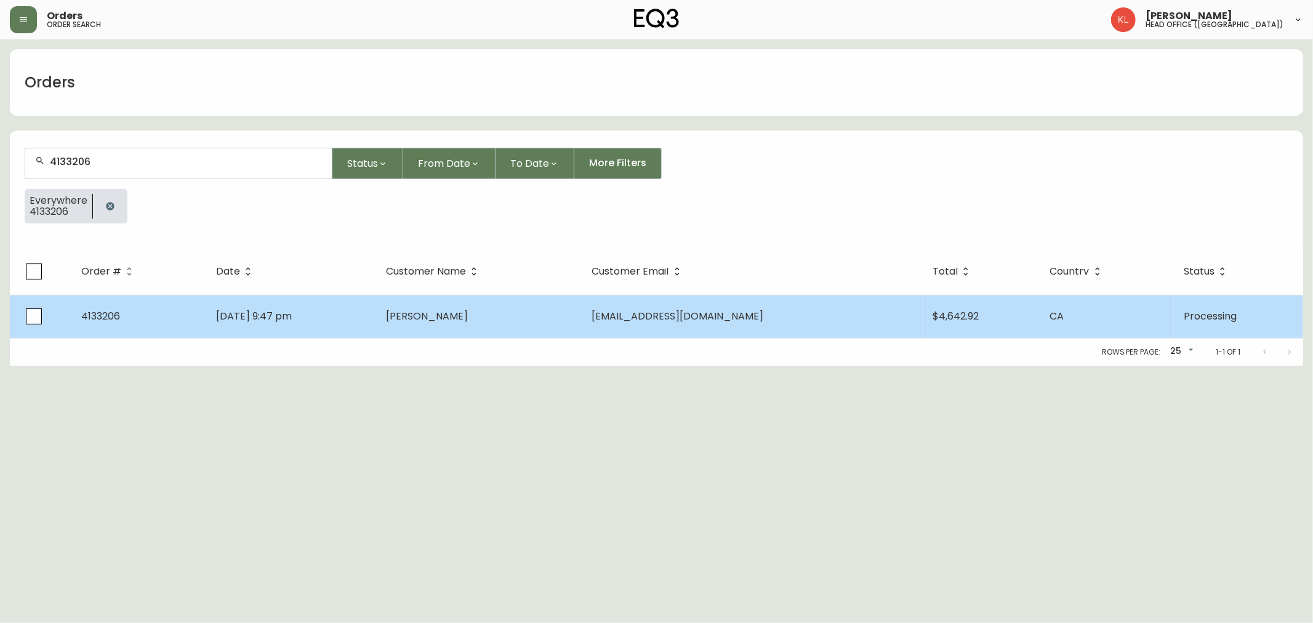
type input "4133206"
click at [230, 308] on td "[DATE] 9:47 pm" at bounding box center [291, 316] width 170 height 43
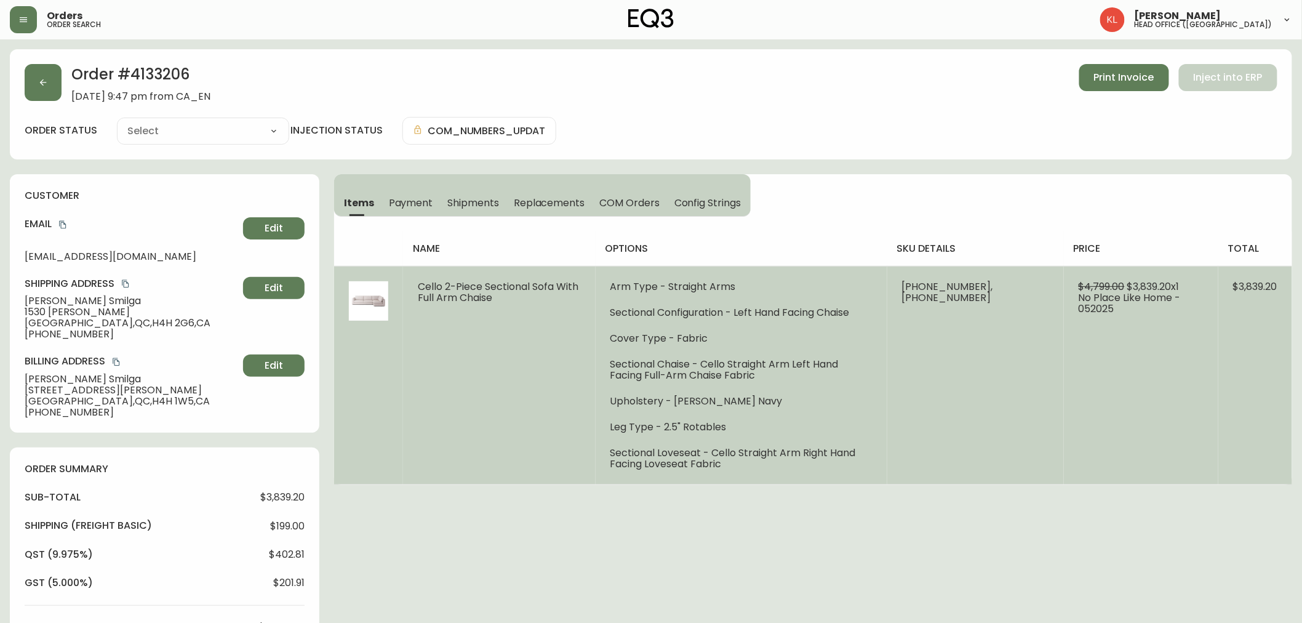
type input "Processing"
select select "PROCESSING"
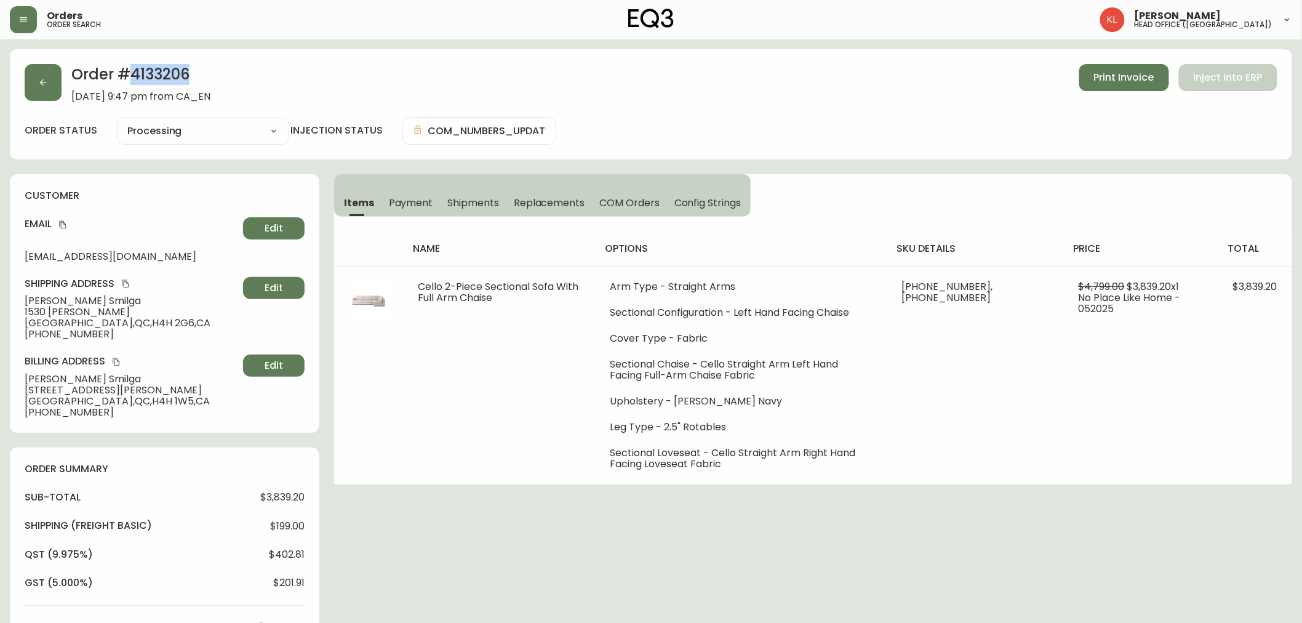
drag, startPoint x: 198, startPoint y: 72, endPoint x: 130, endPoint y: 80, distance: 68.8
click at [130, 80] on h2 "Order # 4133206" at bounding box center [140, 77] width 139 height 27
copy h2 "4133206"
click at [655, 108] on div "Order # 4133206 [DATE] 9:47 pm from CA_EN Print Invoice Inject into ERP order s…" at bounding box center [651, 104] width 1282 height 110
drag, startPoint x: 195, startPoint y: 71, endPoint x: 132, endPoint y: 74, distance: 62.8
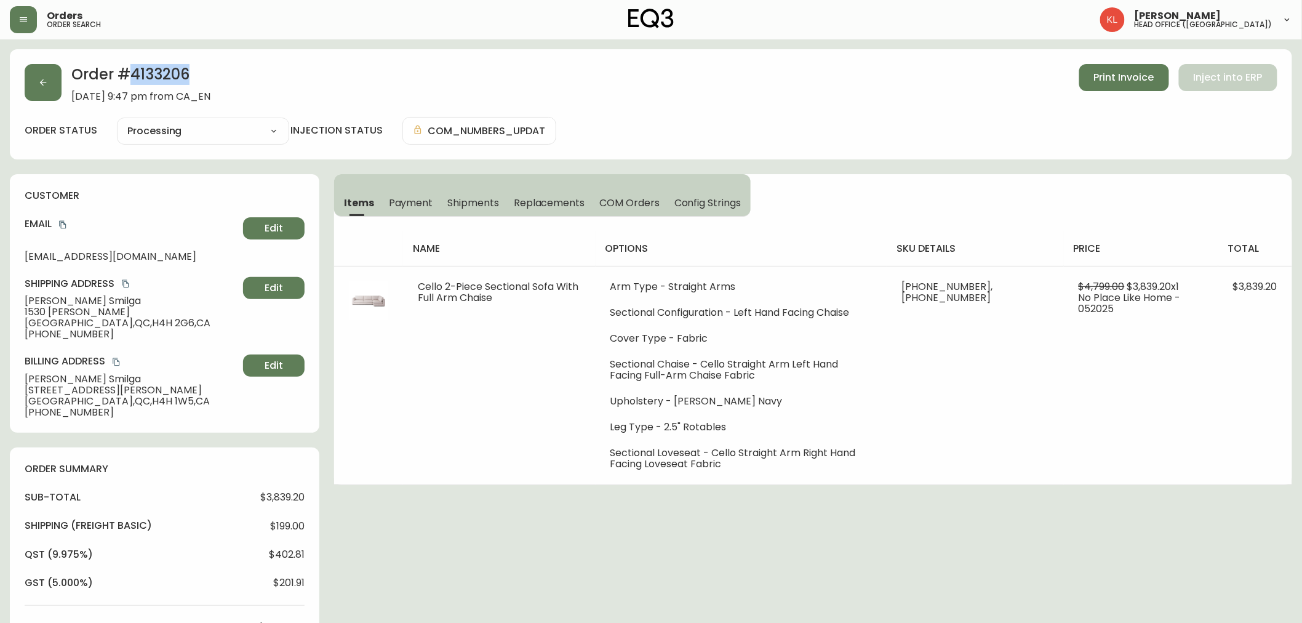
click at [132, 74] on h2 "Order # 4133206" at bounding box center [140, 77] width 139 height 27
copy h2 "4133206"
click at [44, 87] on icon "button" at bounding box center [43, 83] width 10 height 10
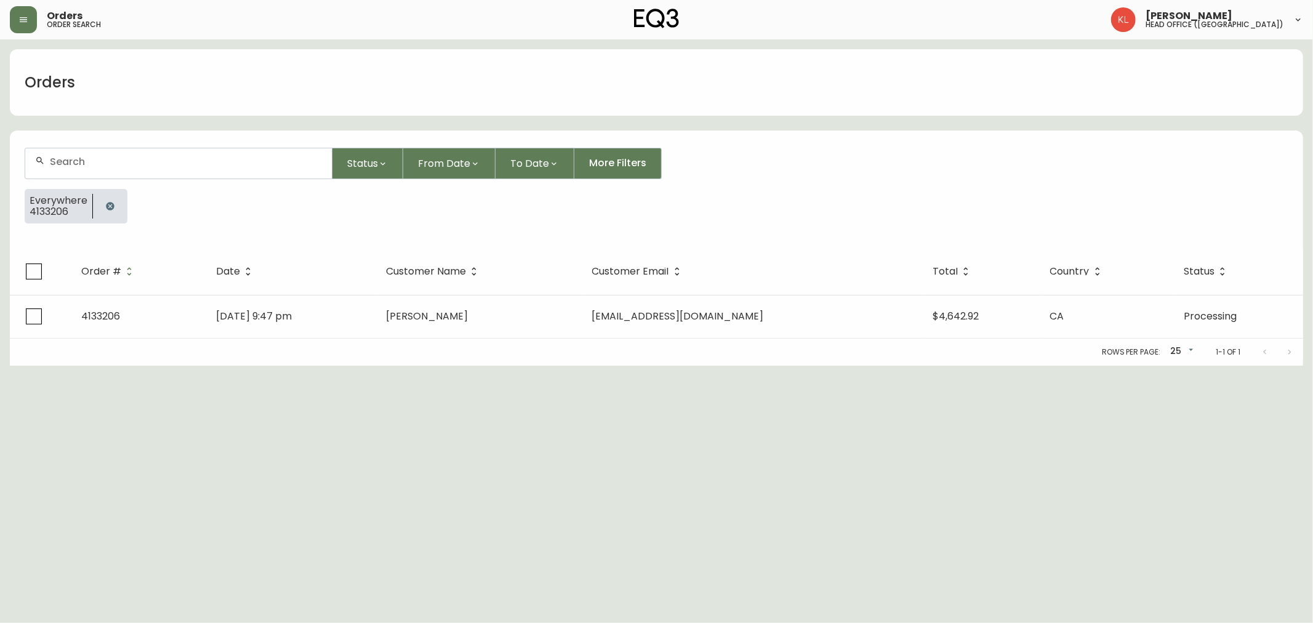
click at [111, 207] on icon "button" at bounding box center [110, 206] width 8 height 8
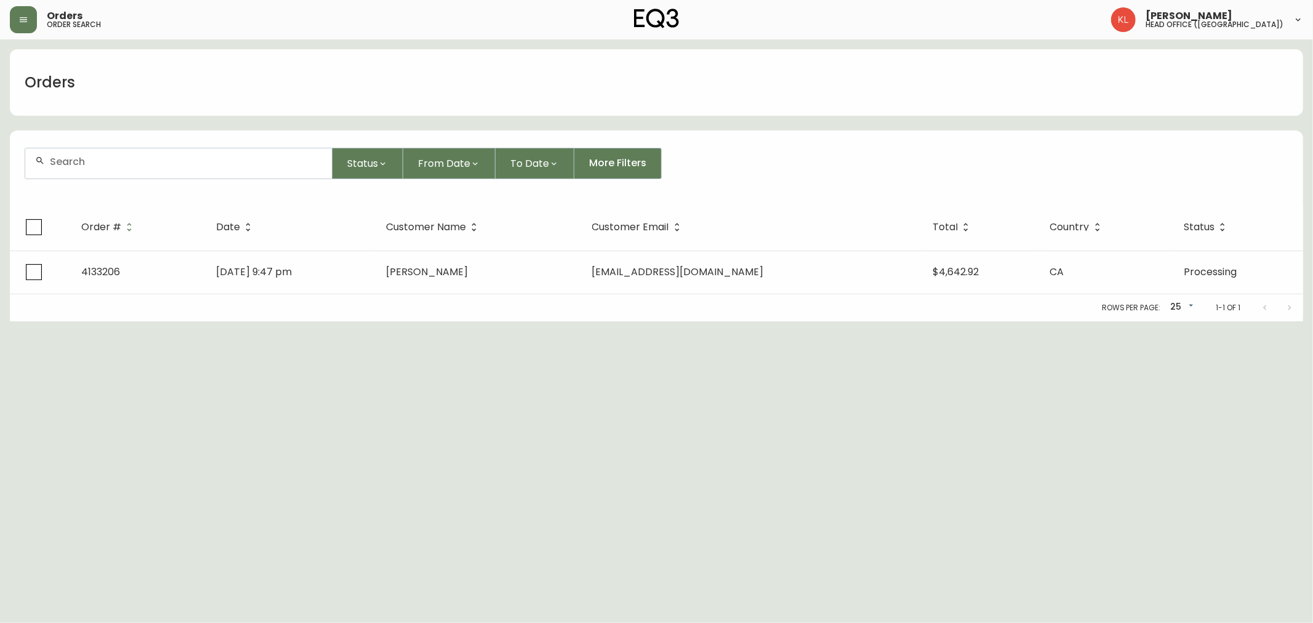
click at [127, 156] on input "text" at bounding box center [186, 162] width 272 height 12
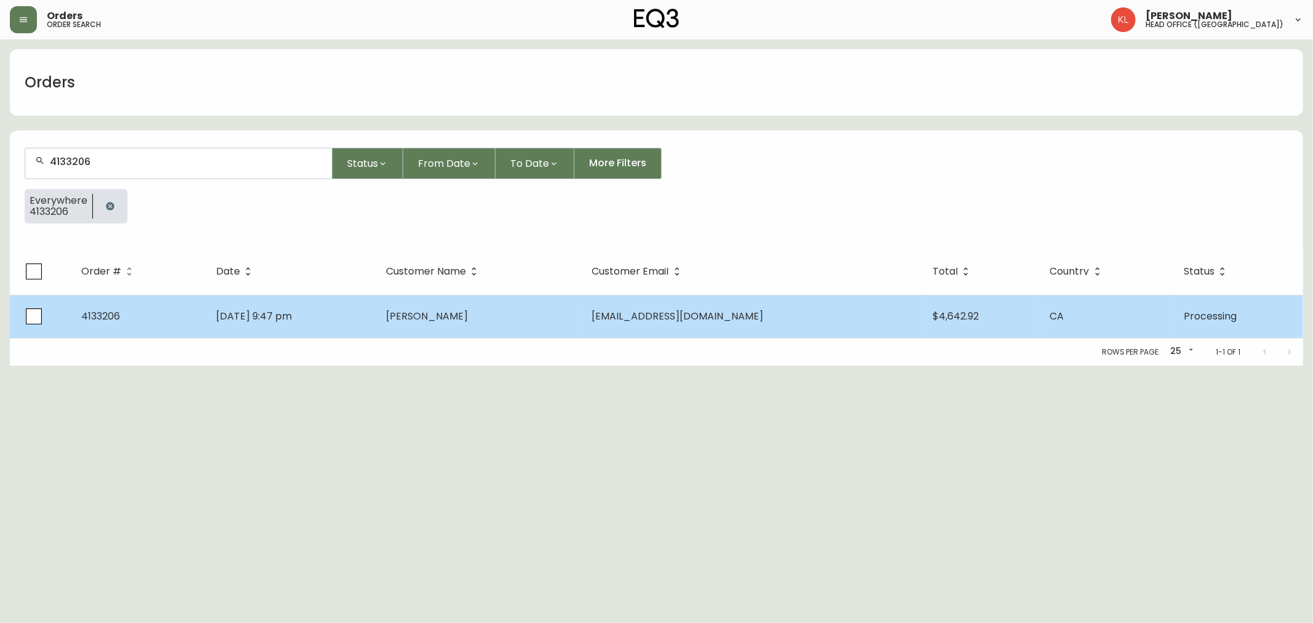
type input "4133206"
click at [376, 321] on td "[DATE] 9:47 pm" at bounding box center [291, 316] width 170 height 43
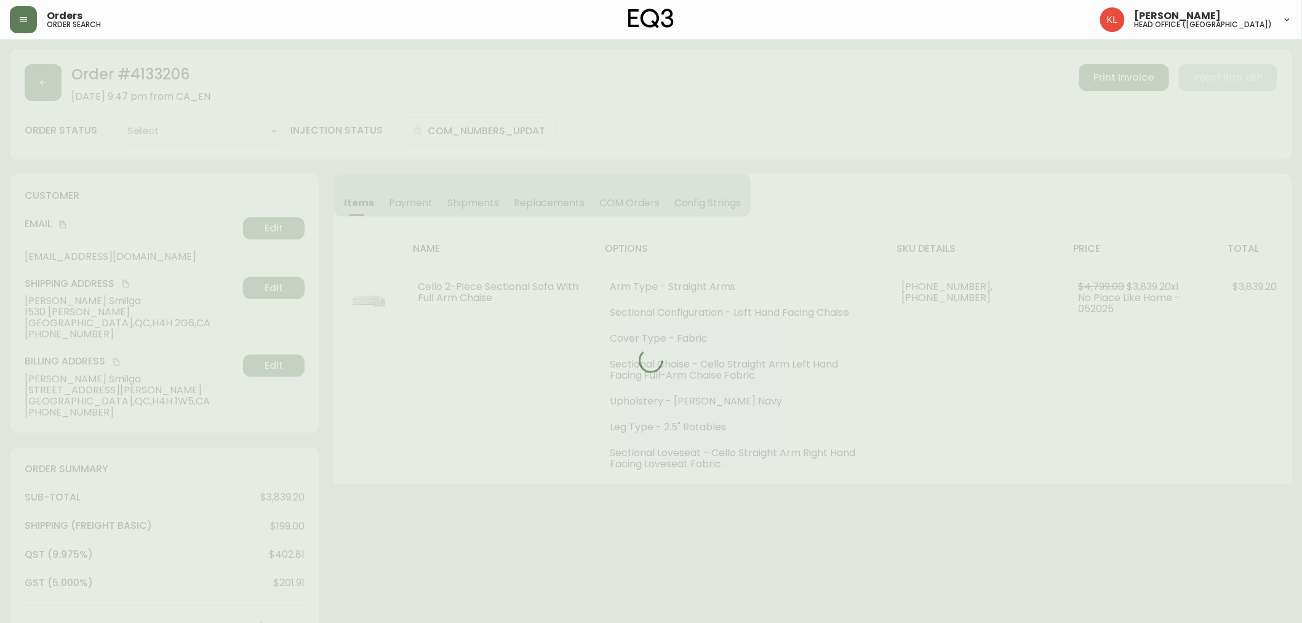
type input "Processing"
select select "PROCESSING"
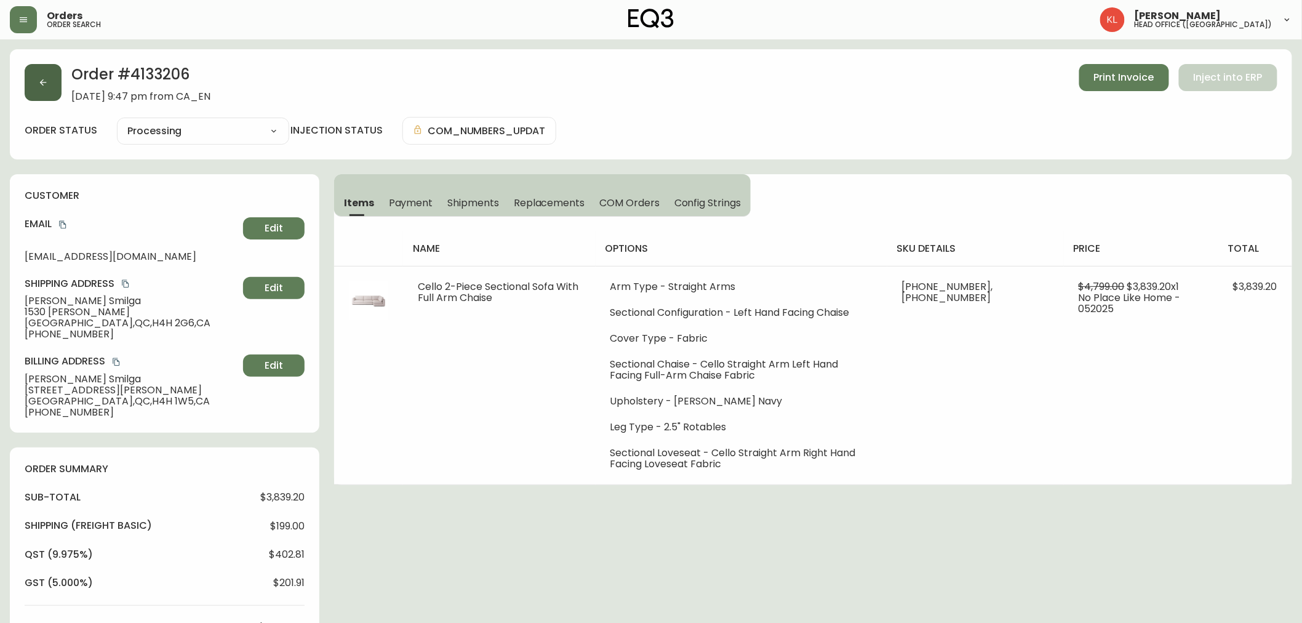
click at [37, 94] on button "button" at bounding box center [43, 82] width 37 height 37
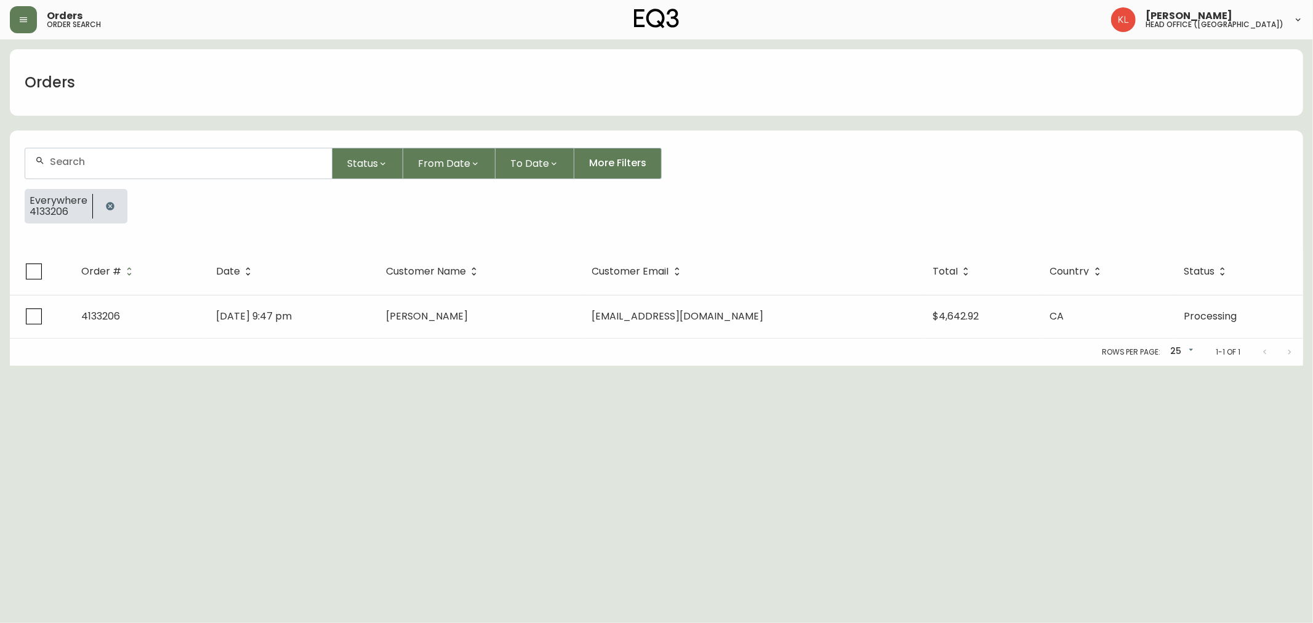
click at [110, 205] on icon "button" at bounding box center [110, 206] width 8 height 8
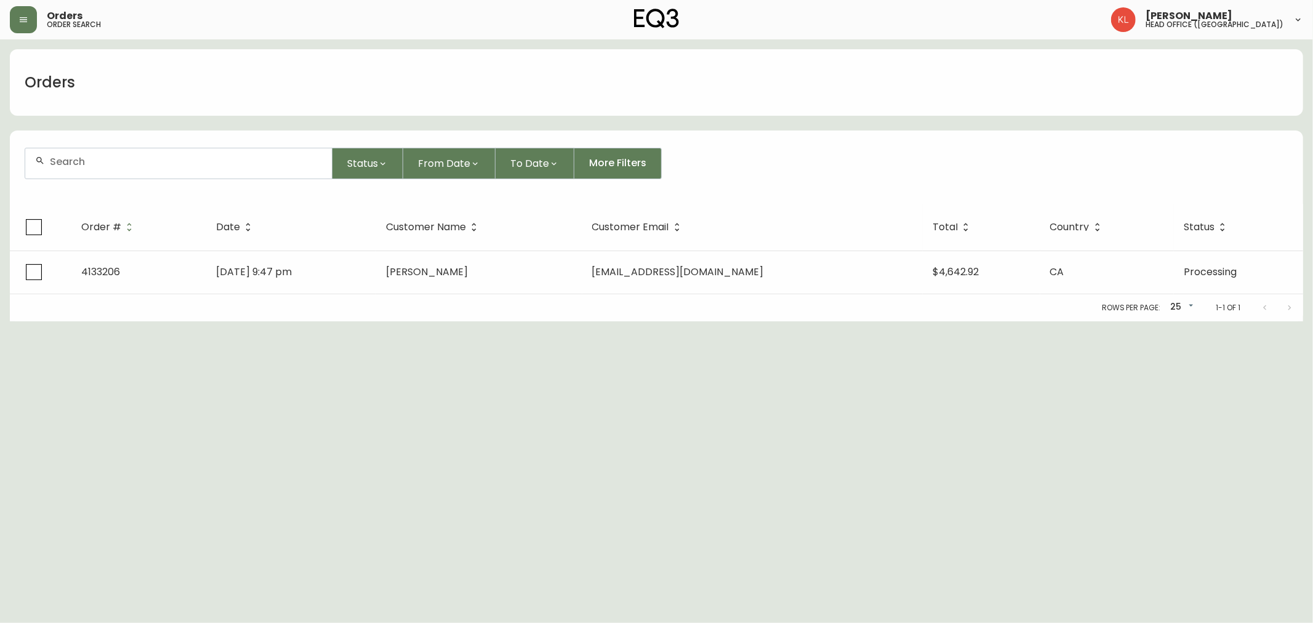
click at [119, 174] on div at bounding box center [178, 163] width 306 height 30
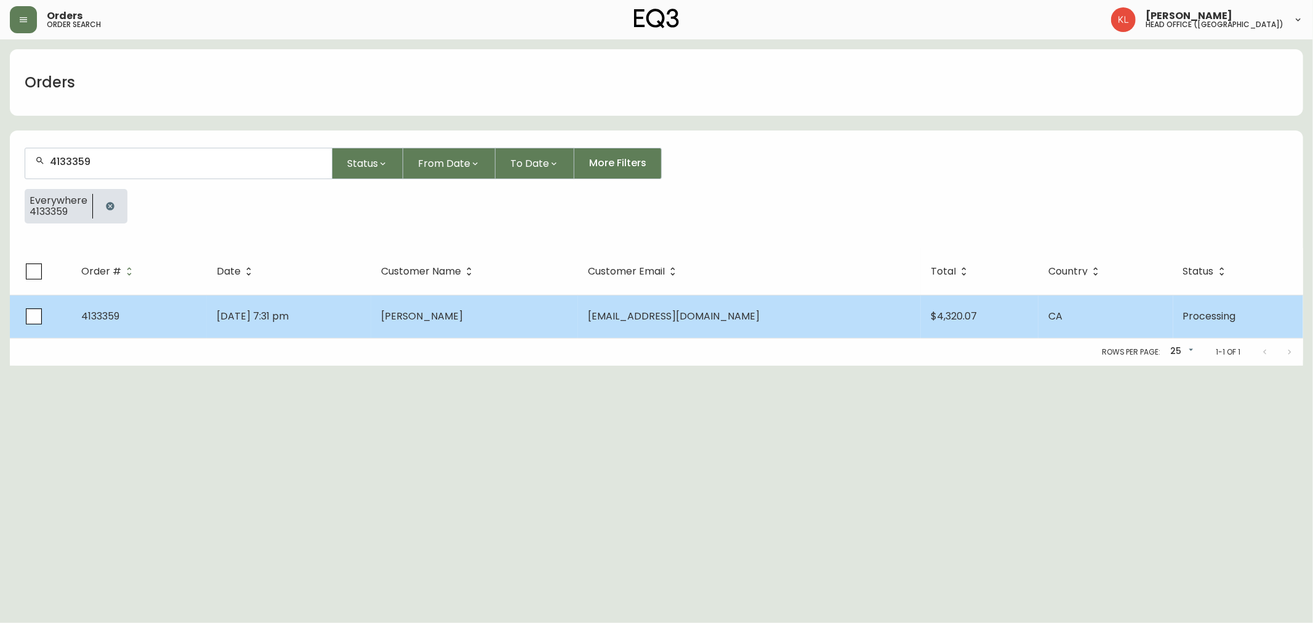
type input "4133359"
click at [447, 305] on td "[PERSON_NAME]" at bounding box center [474, 316] width 207 height 43
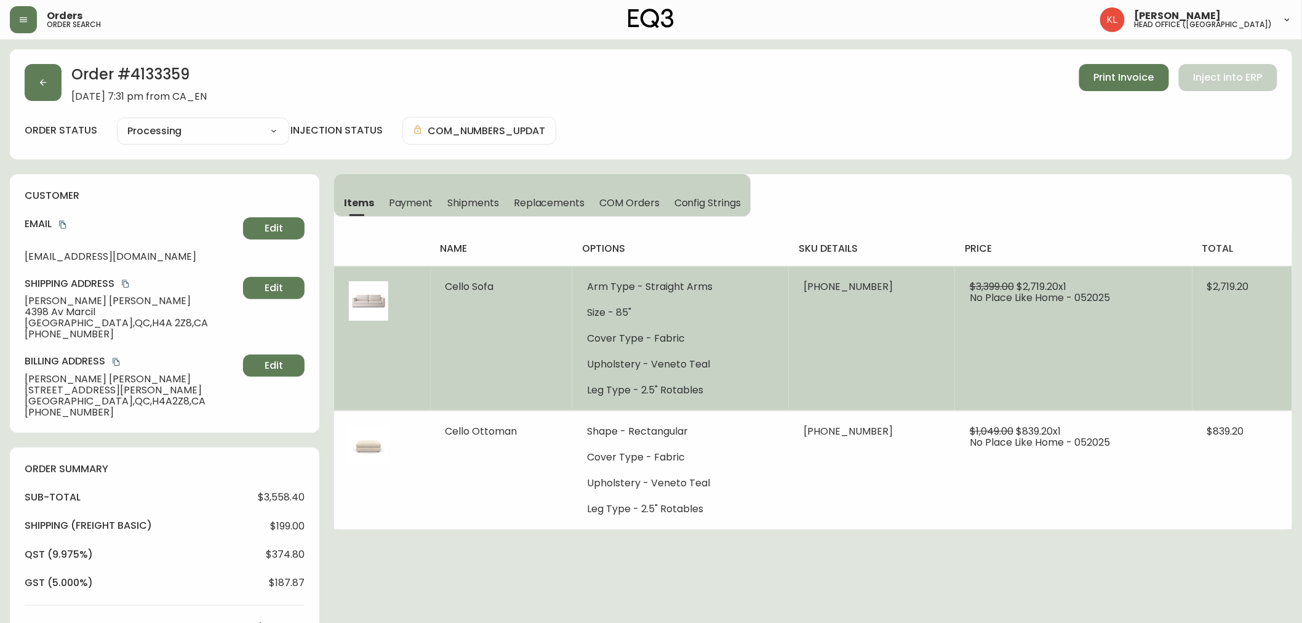
type input "Processing"
select select "PROCESSING"
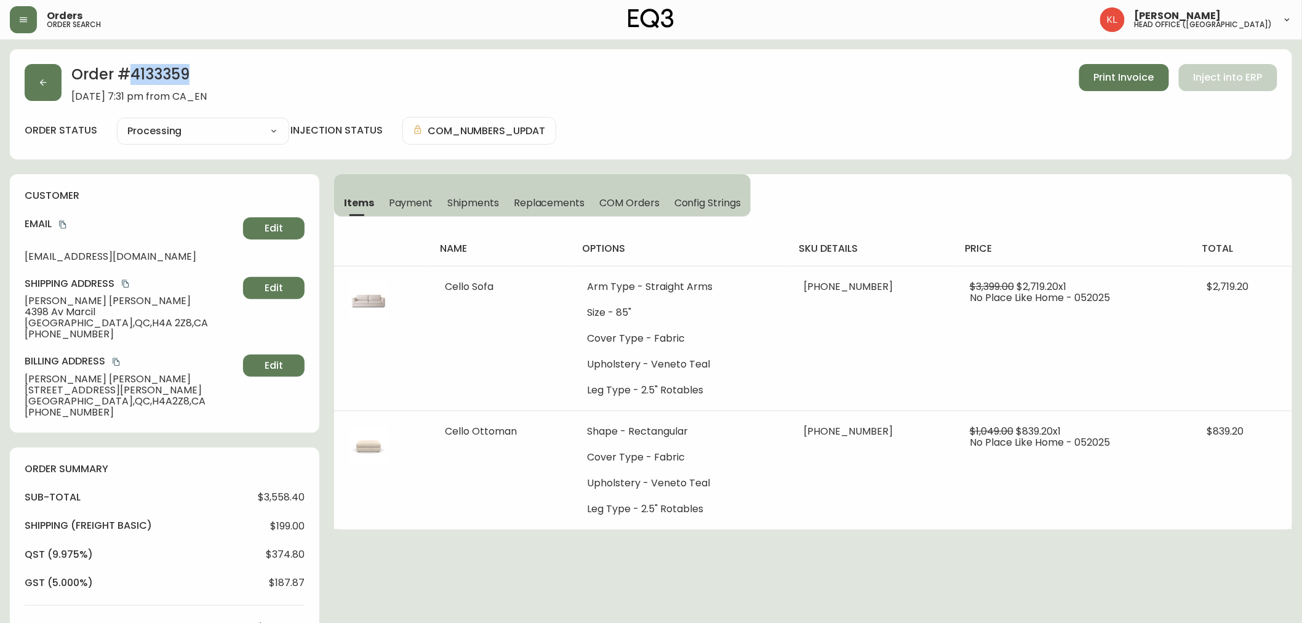
drag, startPoint x: 145, startPoint y: 70, endPoint x: 131, endPoint y: 71, distance: 13.6
click at [131, 71] on h2 "Order # 4133359" at bounding box center [138, 77] width 135 height 27
copy h2 "4133359"
click at [56, 95] on button "button" at bounding box center [43, 82] width 37 height 37
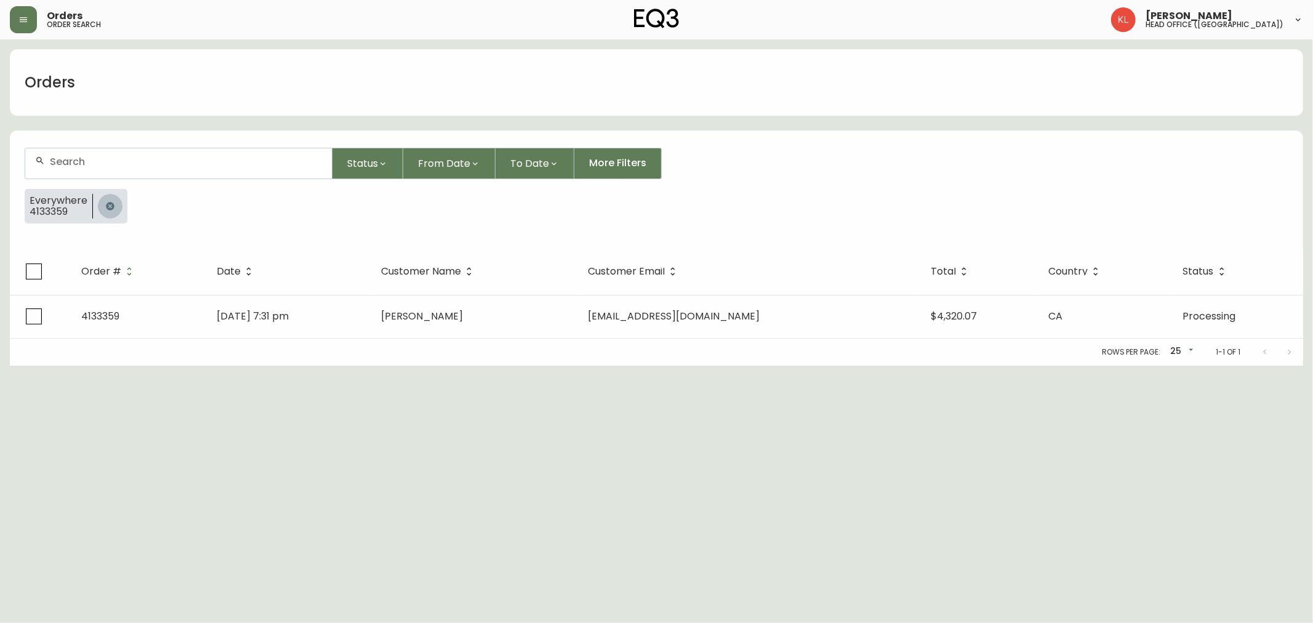
drag, startPoint x: 113, startPoint y: 210, endPoint x: 119, endPoint y: 183, distance: 27.6
click at [113, 211] on button "button" at bounding box center [110, 206] width 25 height 25
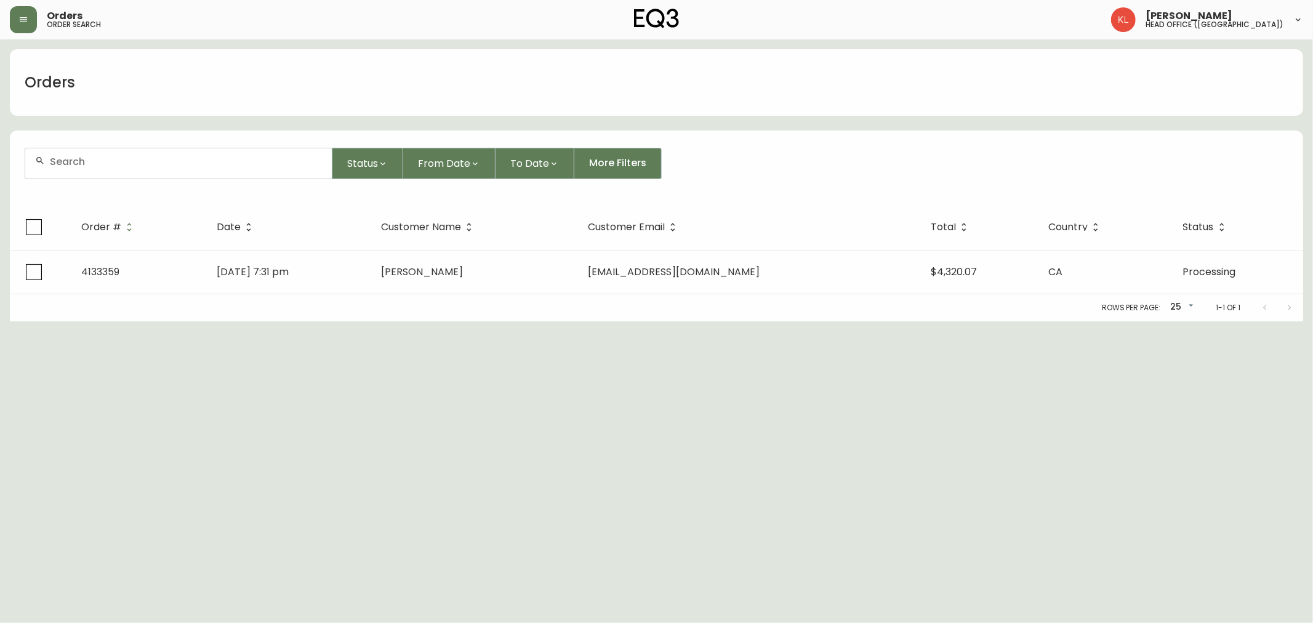
drag, startPoint x: 132, startPoint y: 159, endPoint x: 151, endPoint y: 174, distance: 24.6
click at [132, 160] on input "text" at bounding box center [186, 162] width 272 height 12
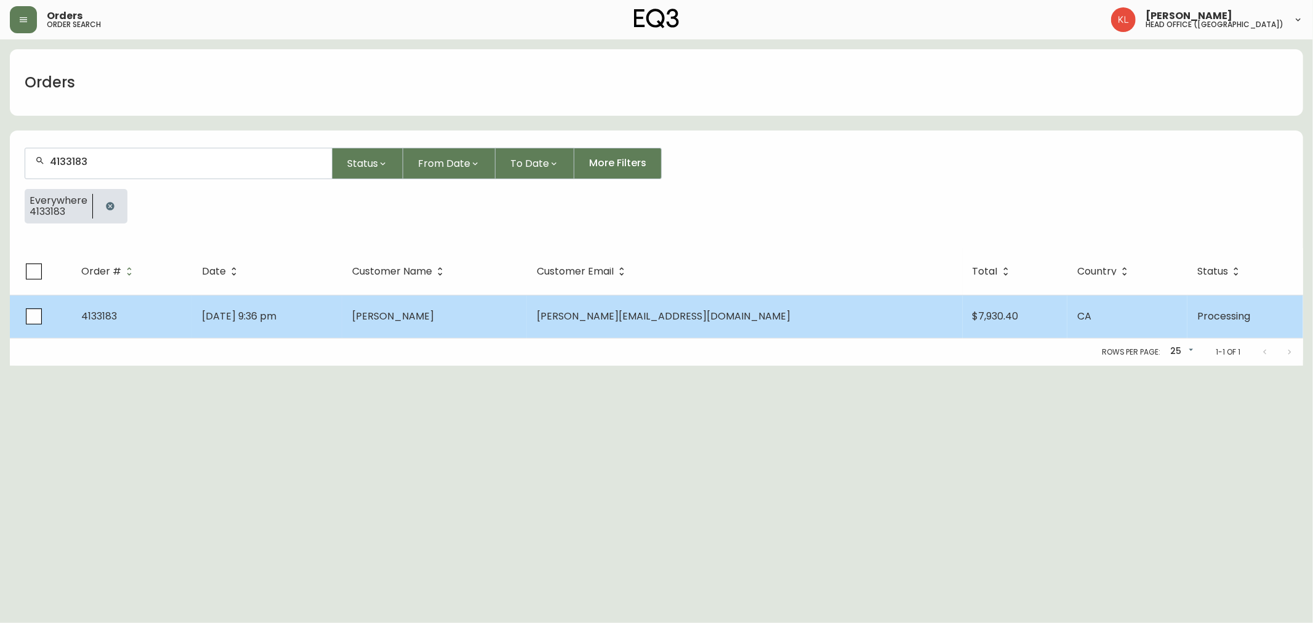
type input "4133183"
click at [306, 331] on td "[DATE] 9:36 pm" at bounding box center [267, 316] width 150 height 43
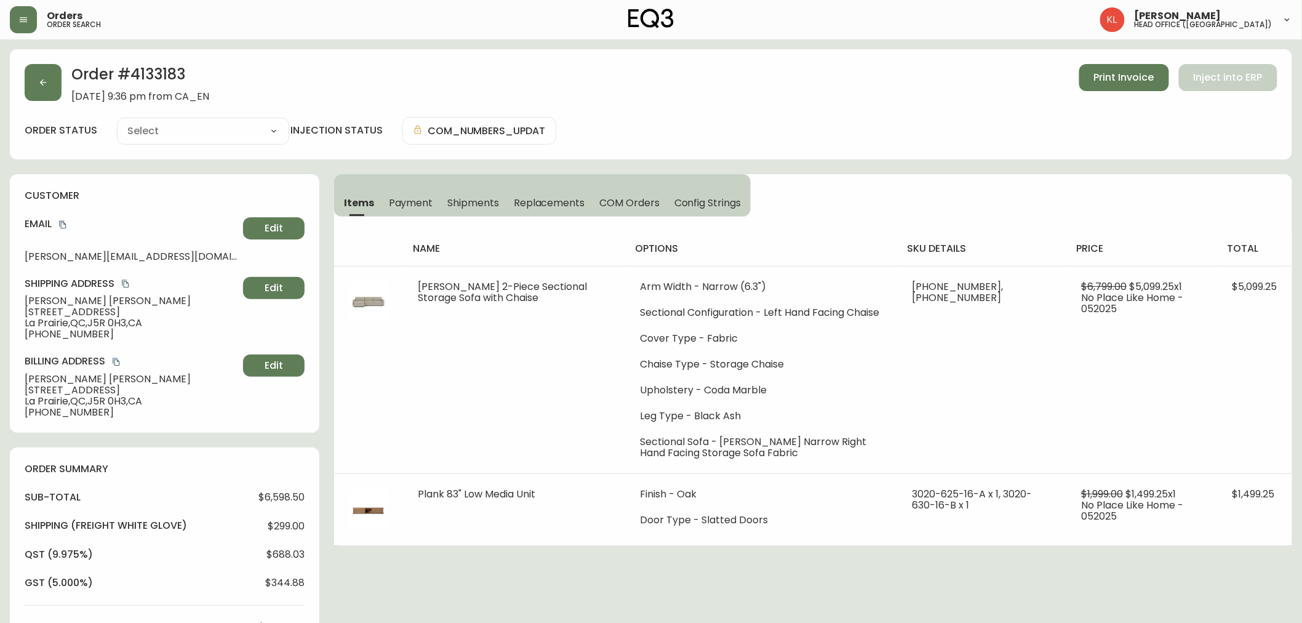
type input "Processing"
select select "PROCESSING"
